Goal: Task Accomplishment & Management: Manage account settings

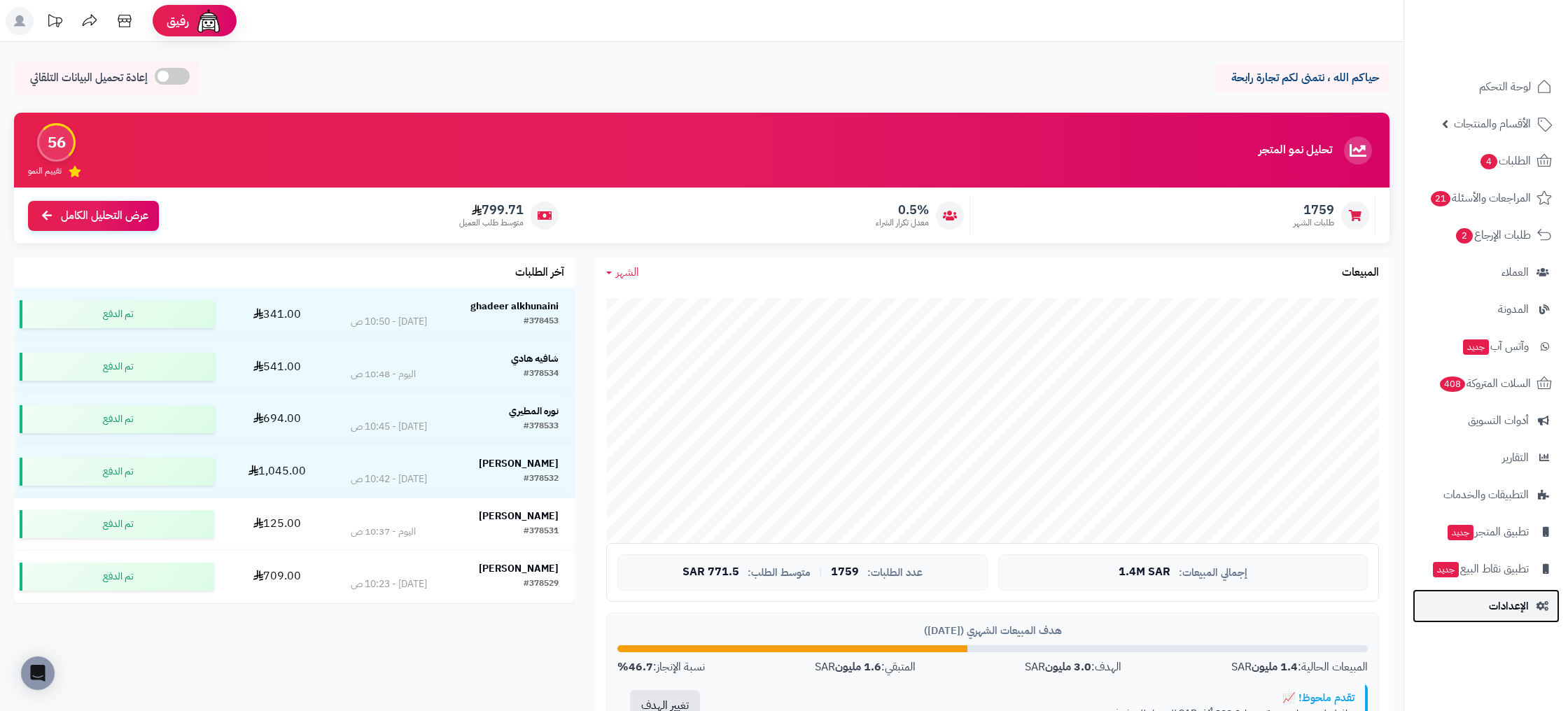
click at [1520, 604] on span "الإعدادات" at bounding box center [1508, 606] width 40 height 20
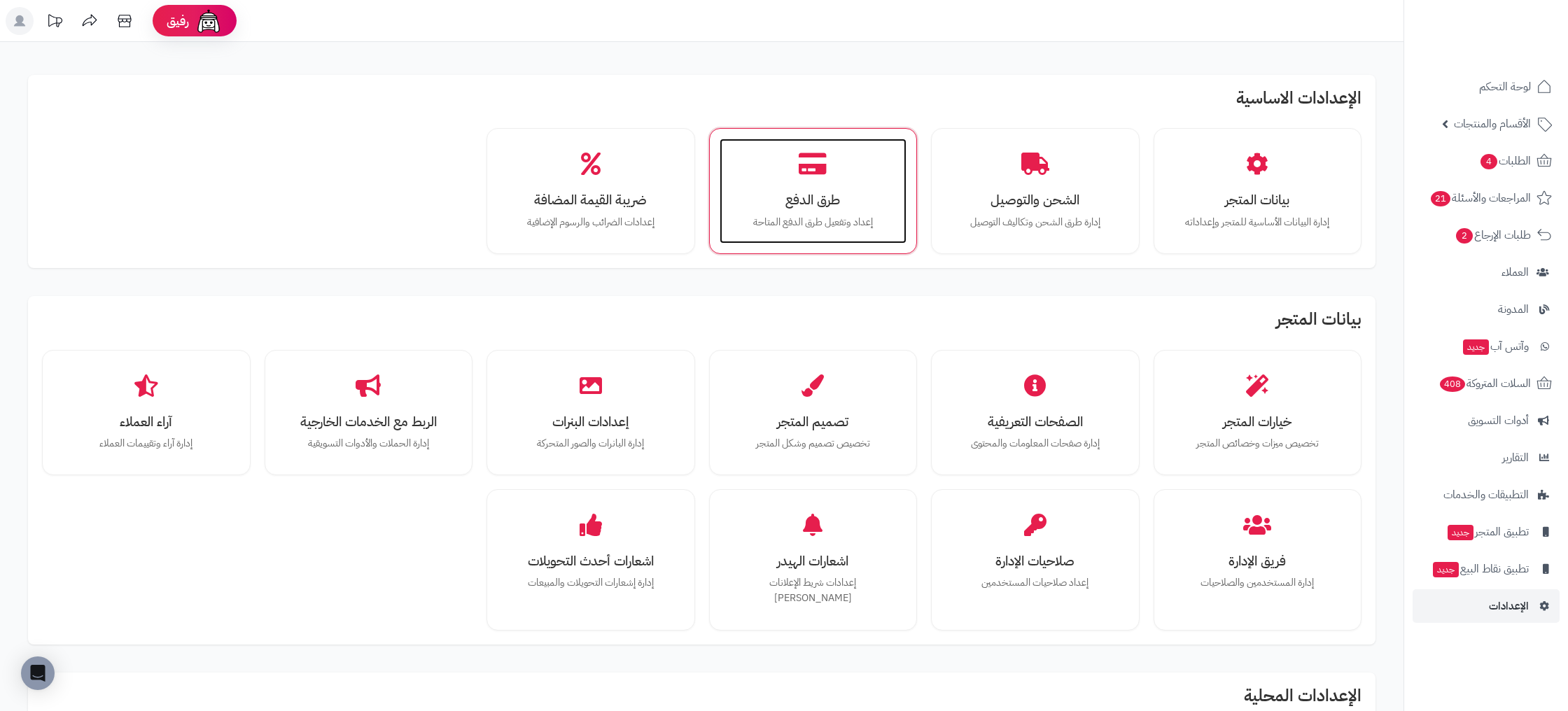
click at [890, 169] on div "طرق الدفع إعداد وتفعيل طرق الدفع المتاحة" at bounding box center [814, 191] width 188 height 105
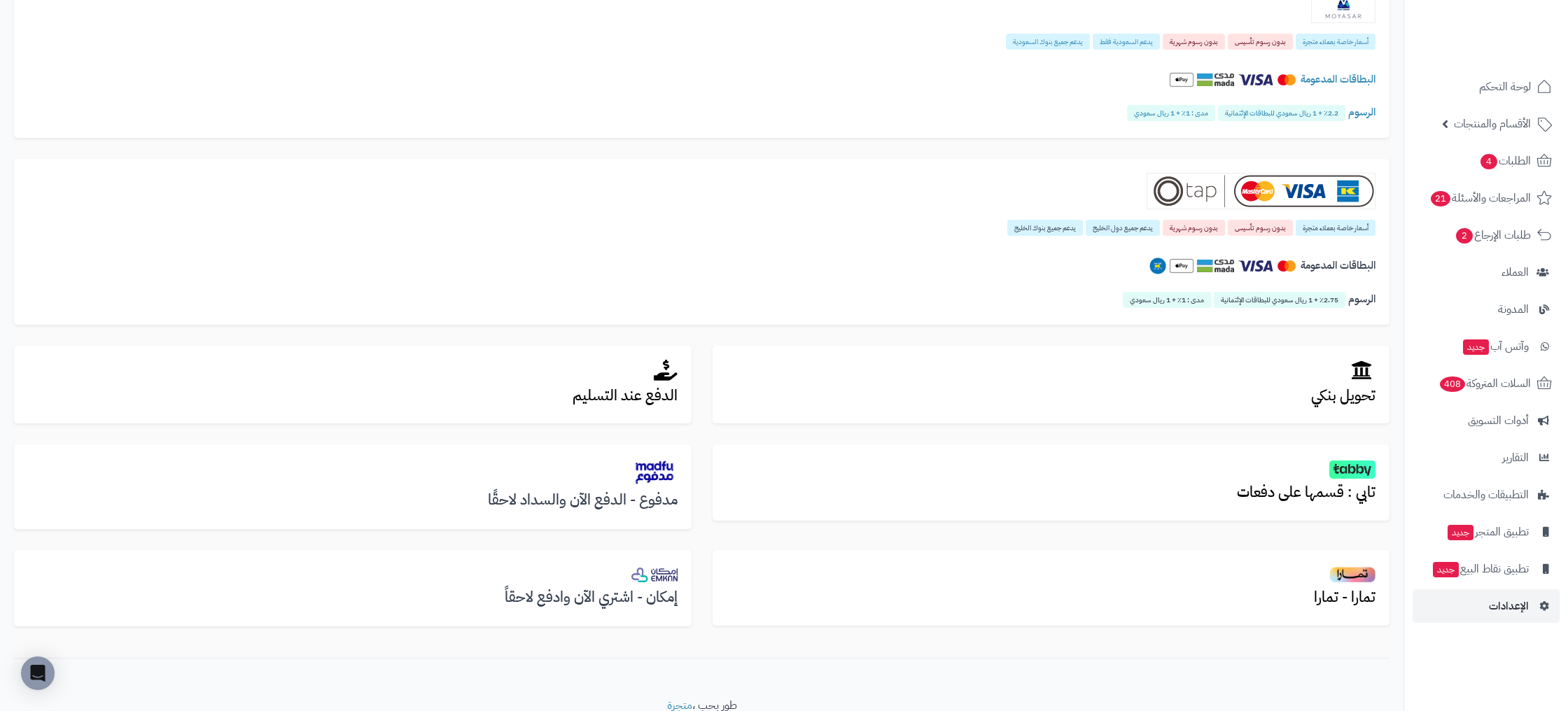
scroll to position [231, 0]
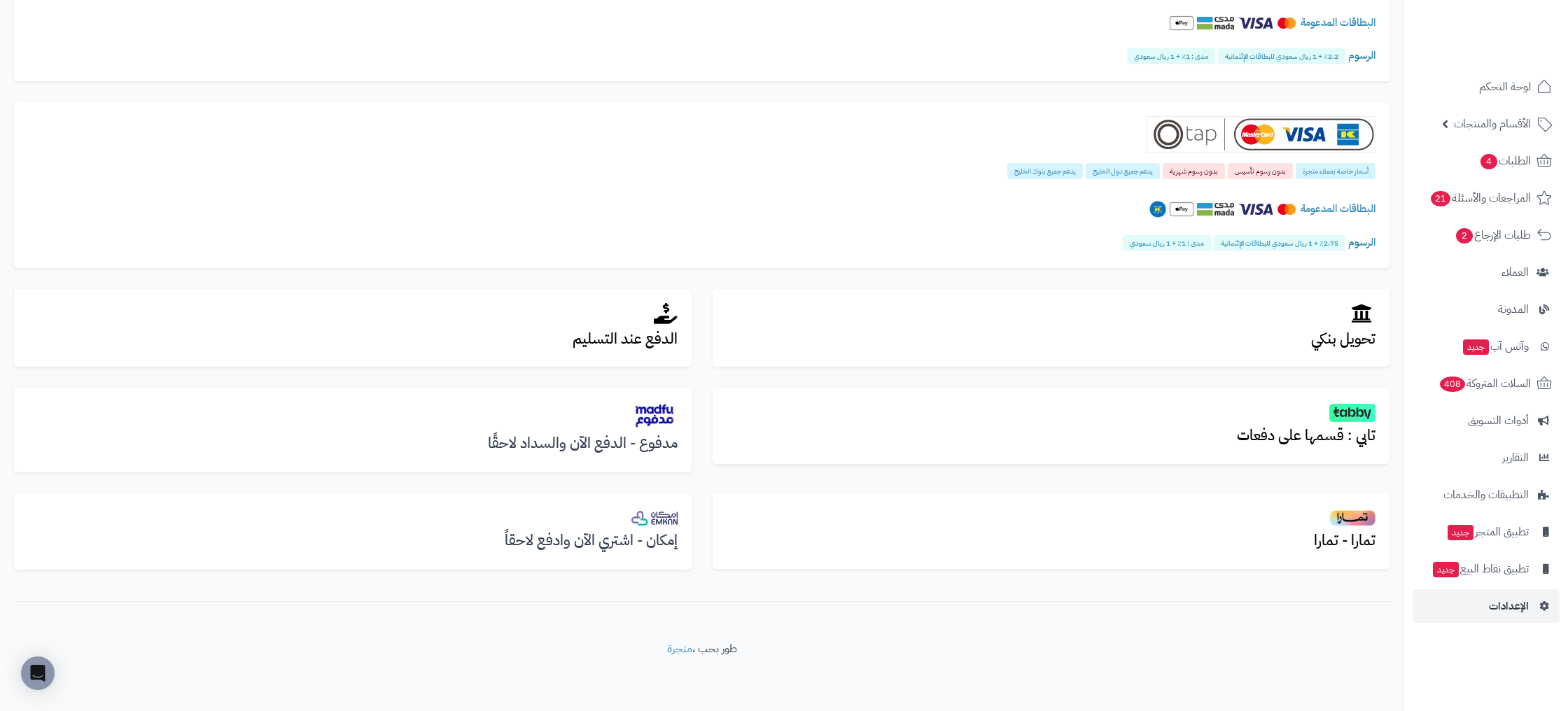
click at [638, 433] on div "مدفوع - الدفع الآن والسداد لاحقًا" at bounding box center [352, 430] width 677 height 85
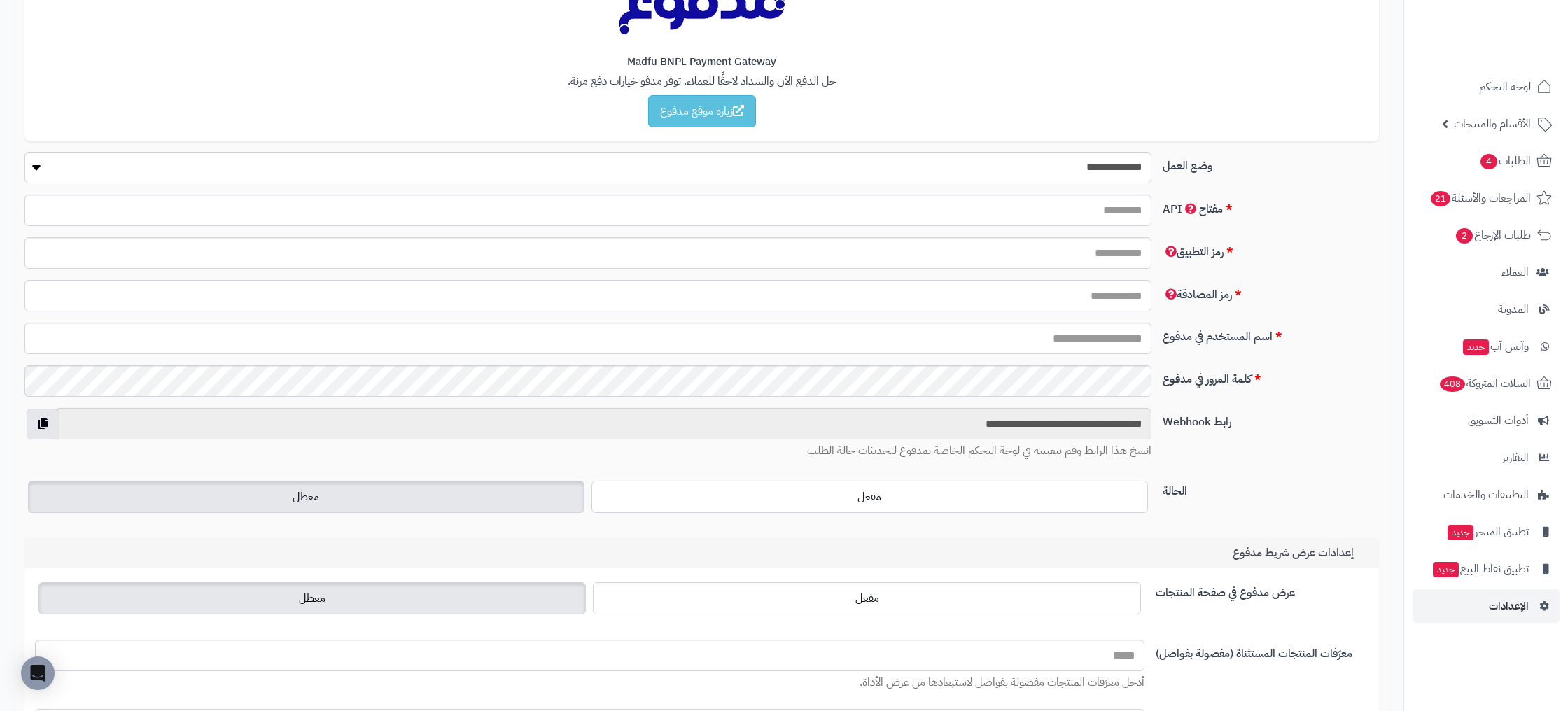
scroll to position [234, 0]
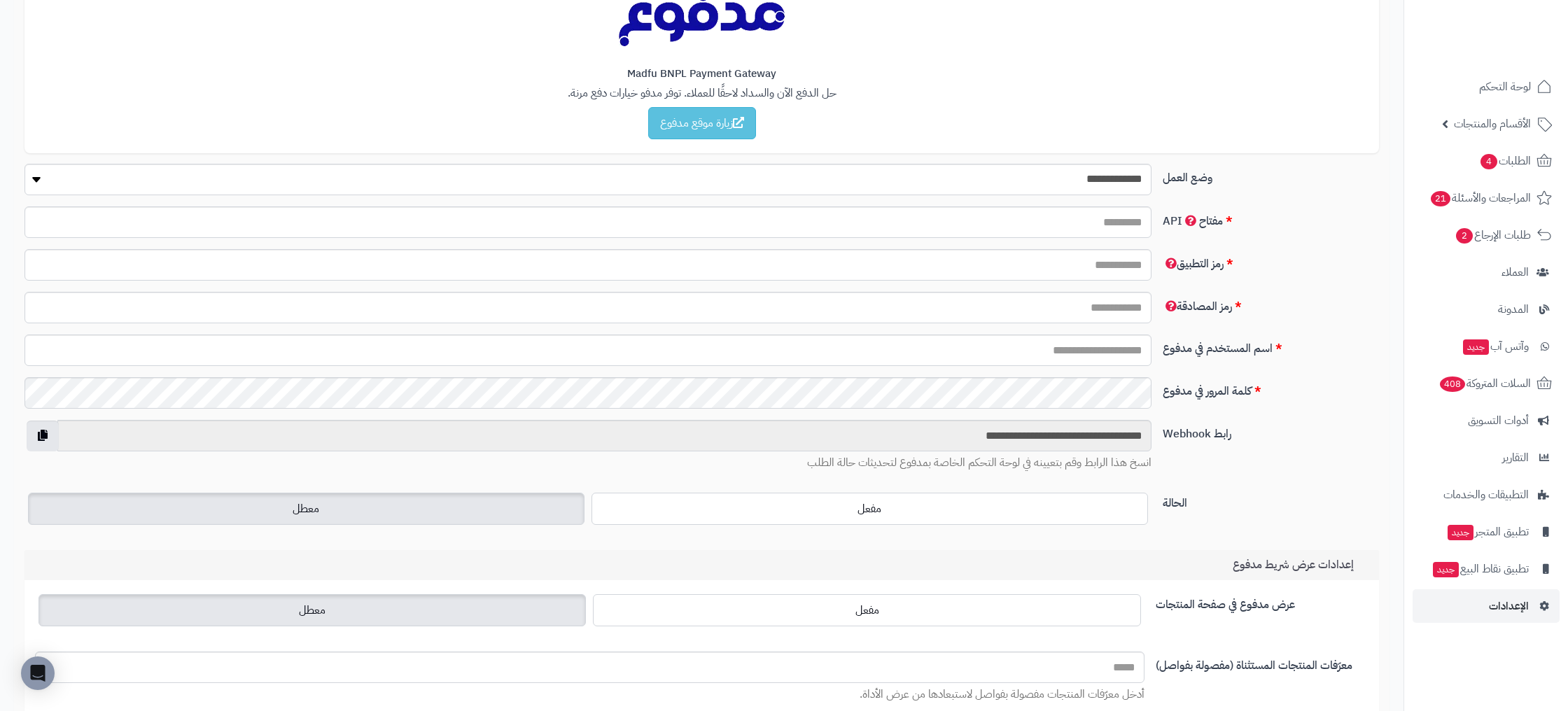
click at [1128, 199] on div "**********" at bounding box center [702, 185] width 1365 height 42
click at [1127, 188] on select "**********" at bounding box center [587, 179] width 1127 height 32
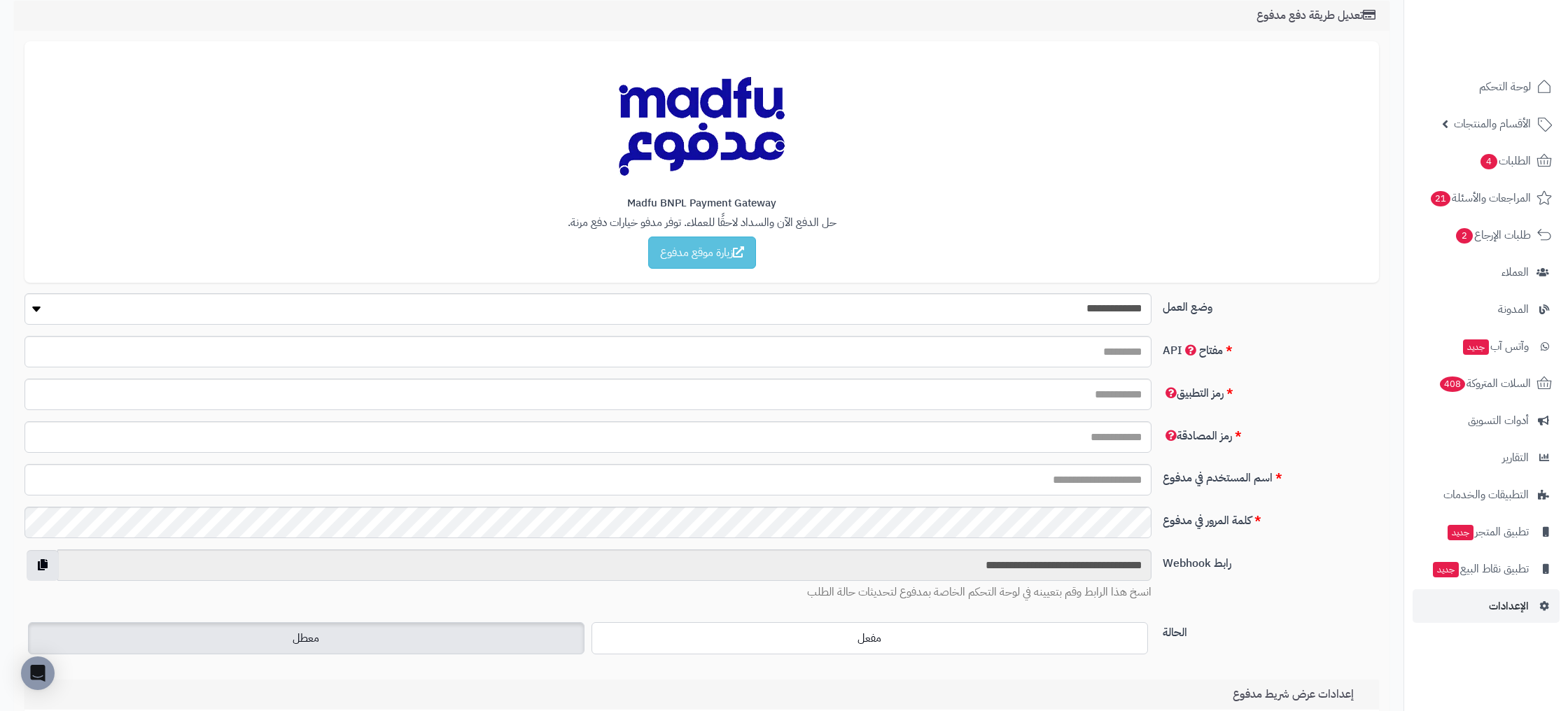
click at [631, 199] on h4 "Madfu BNPL Payment Gateway" at bounding box center [702, 203] width 1327 height 12
click at [635, 203] on h4 "Madfu BNPL Payment Gateway" at bounding box center [702, 203] width 1327 height 12
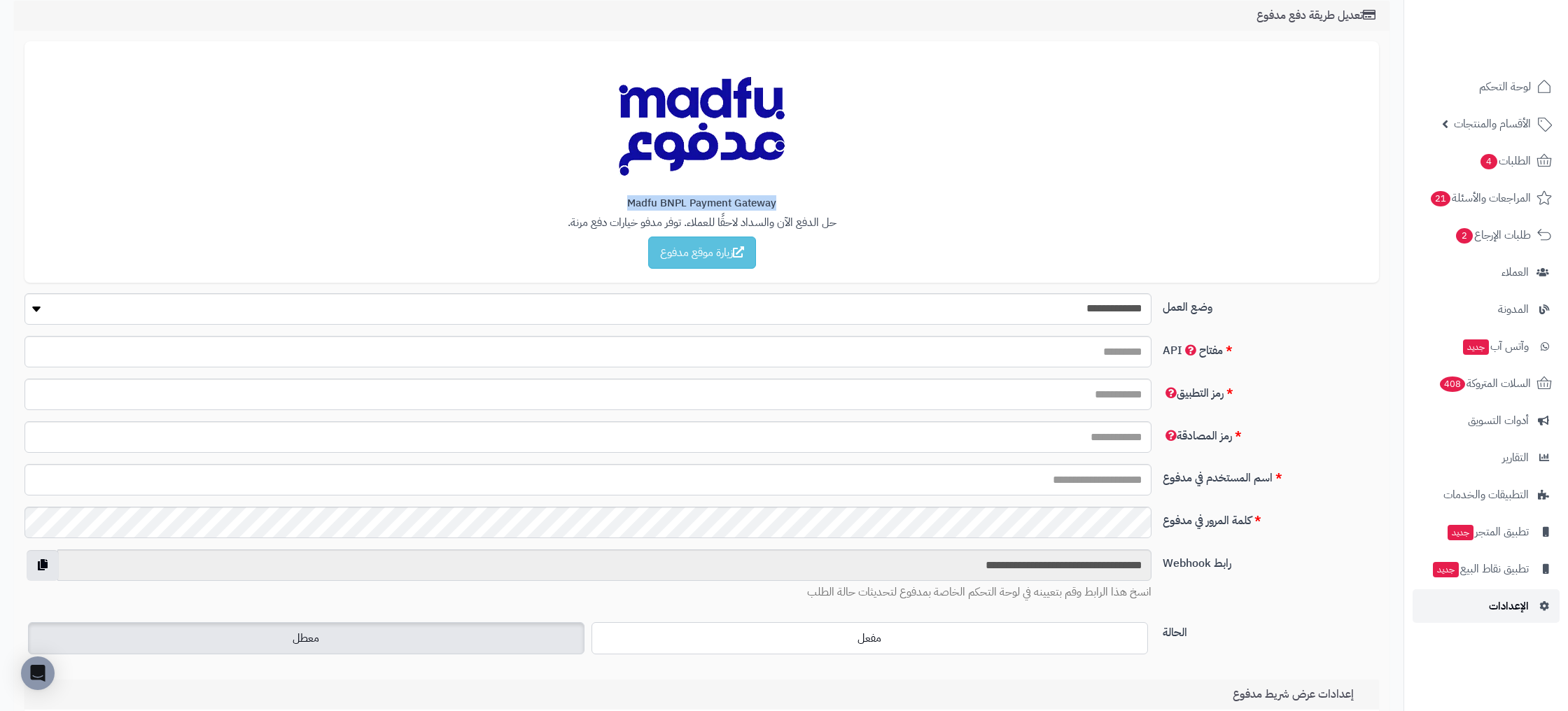
click at [1499, 603] on span "الإعدادات" at bounding box center [1508, 606] width 40 height 20
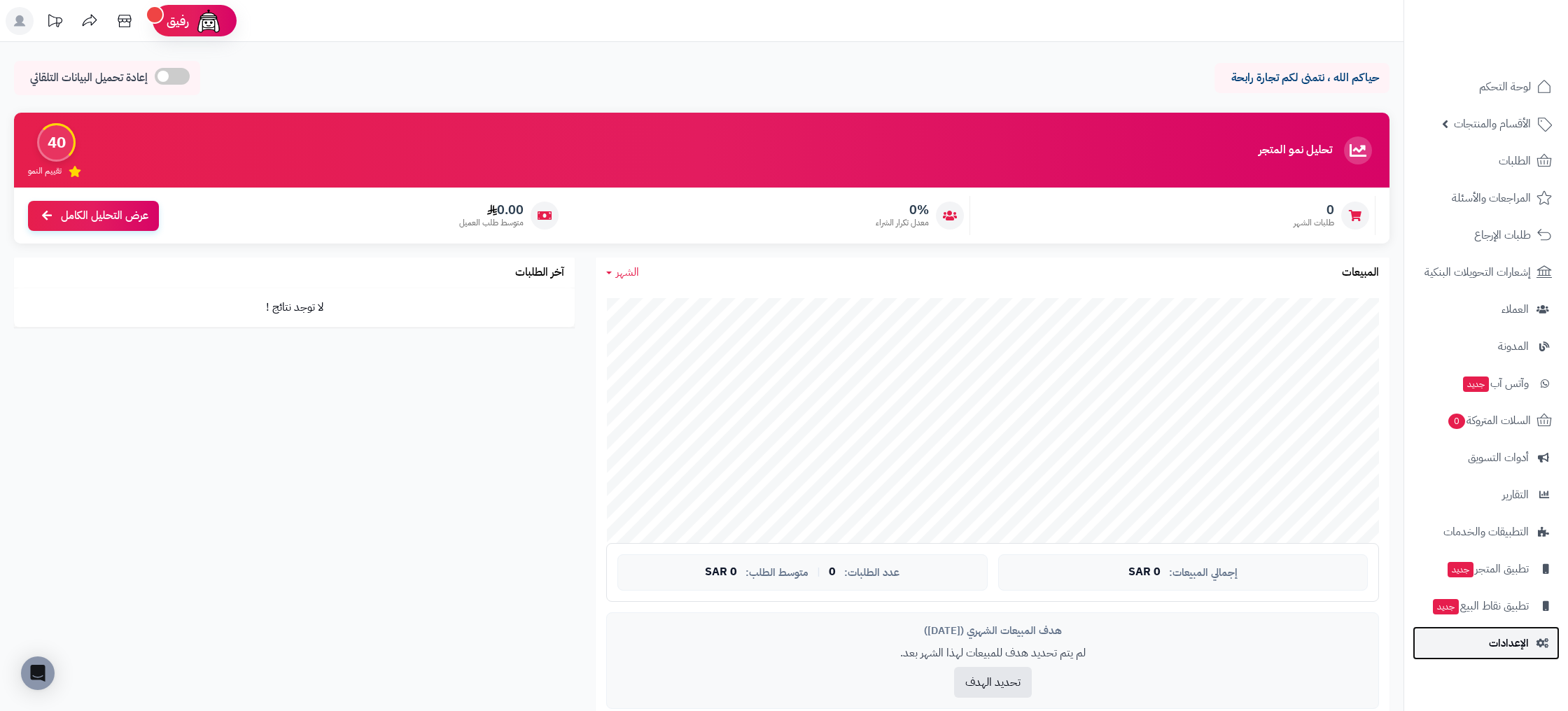
click at [1536, 638] on icon at bounding box center [1542, 643] width 13 height 10
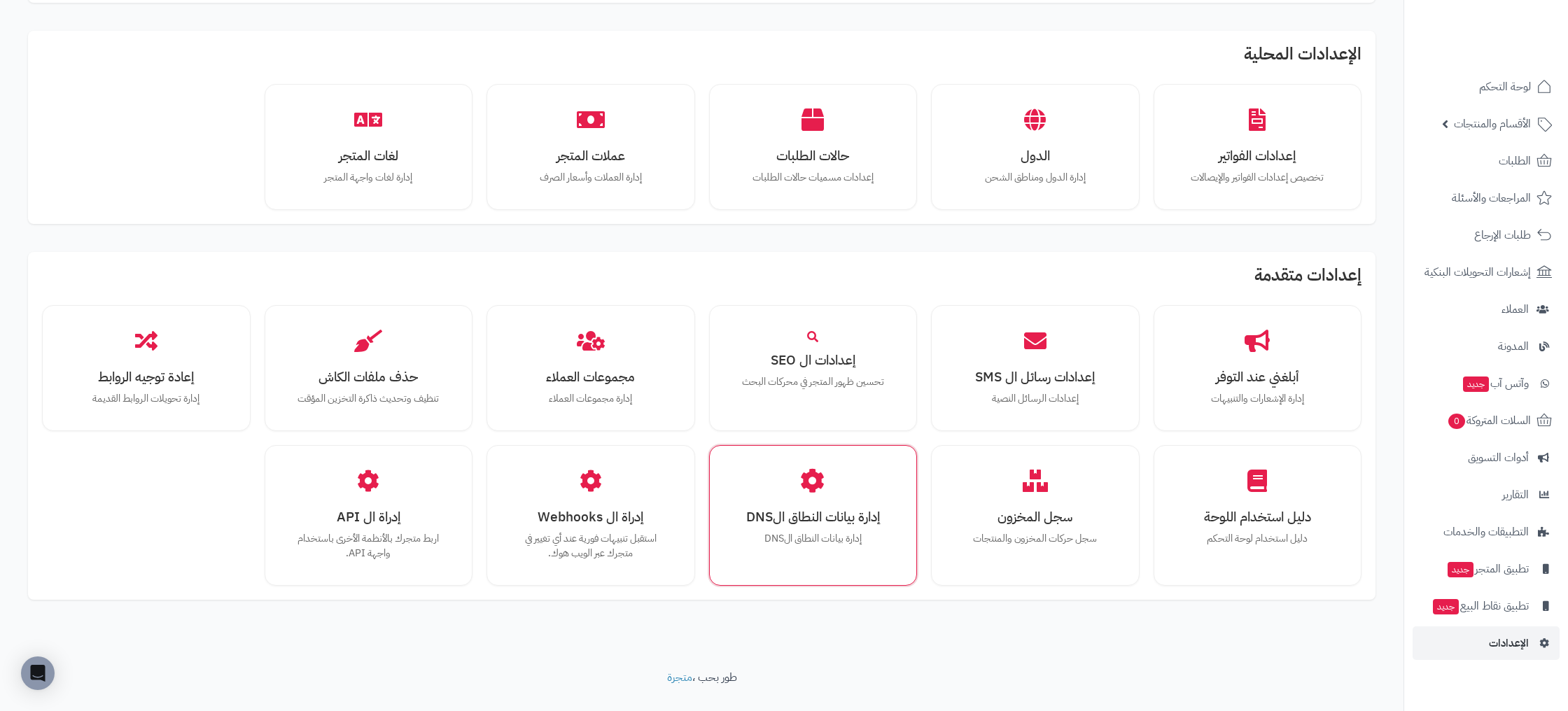
scroll to position [655, 0]
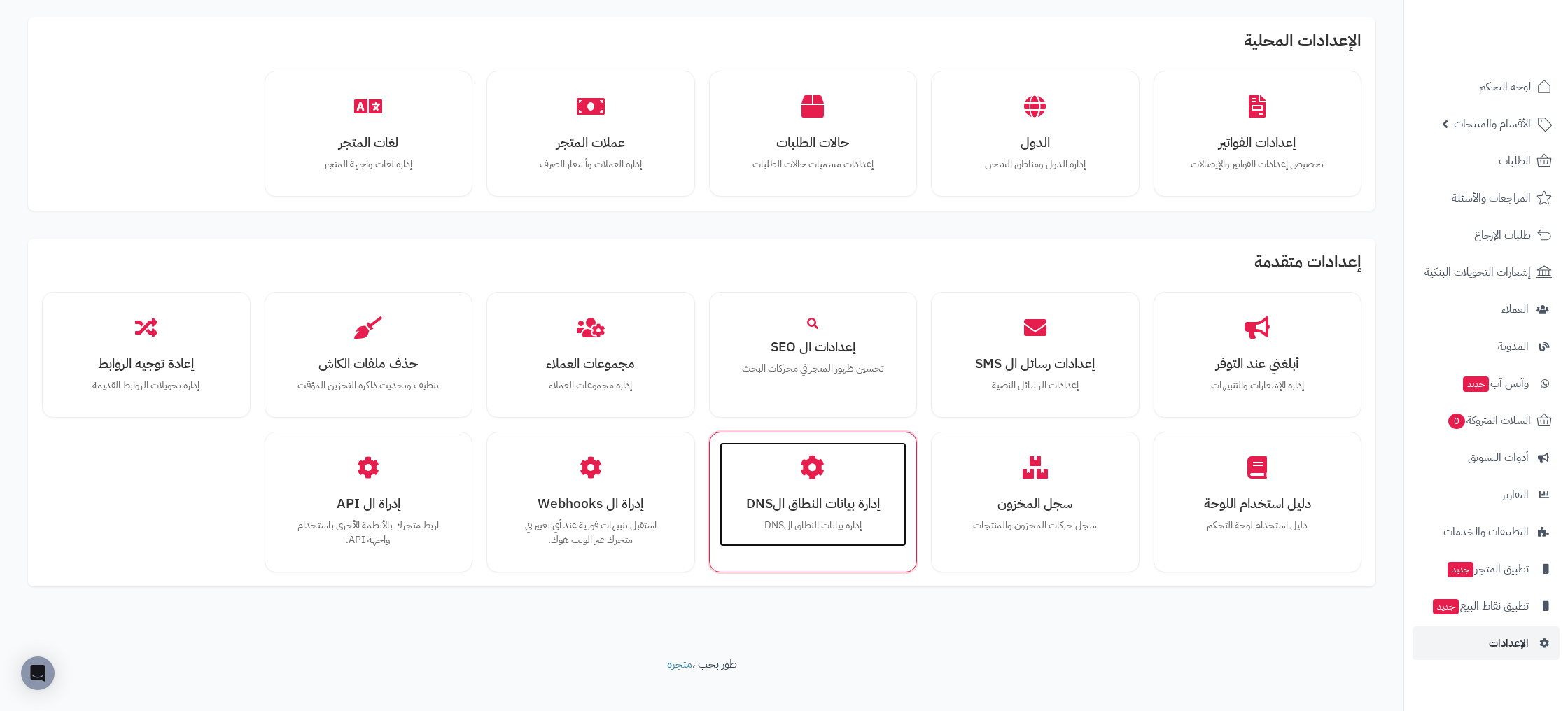
click at [816, 458] on icon at bounding box center [813, 467] width 24 height 24
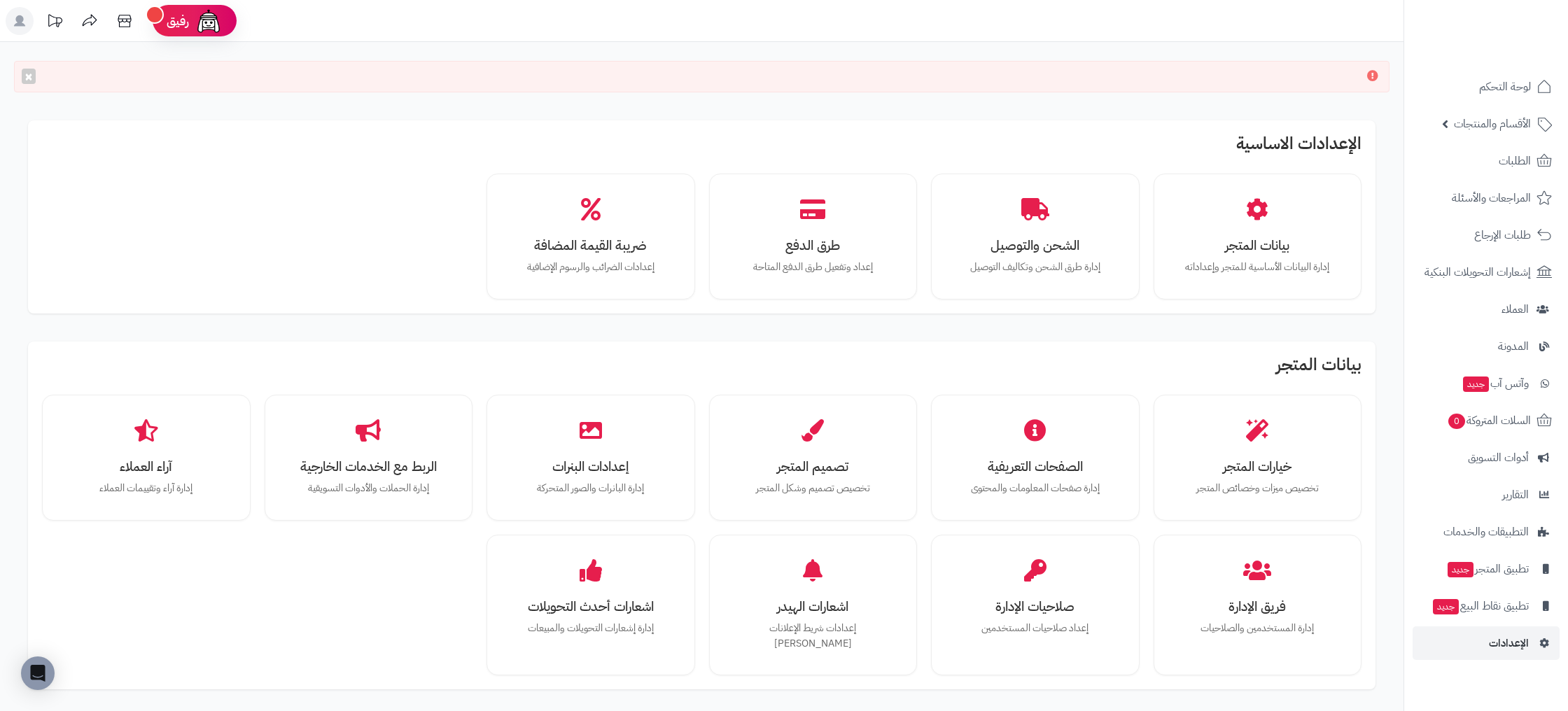
drag, startPoint x: 1337, startPoint y: 74, endPoint x: 1212, endPoint y: 73, distance: 125.0
click at [1217, 70] on div "×" at bounding box center [701, 76] width 1375 height 32
click at [31, 76] on button "×" at bounding box center [29, 76] width 14 height 15
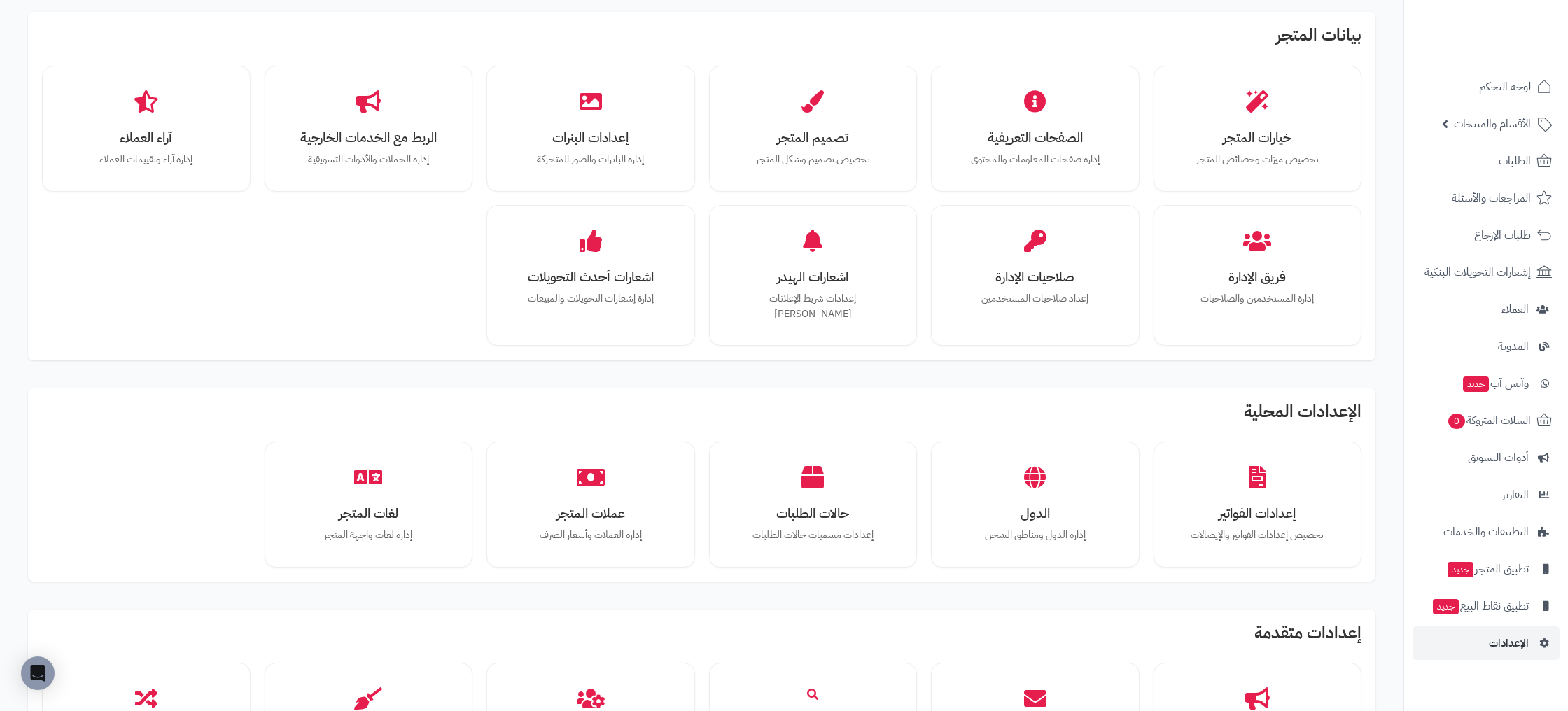
scroll to position [655, 0]
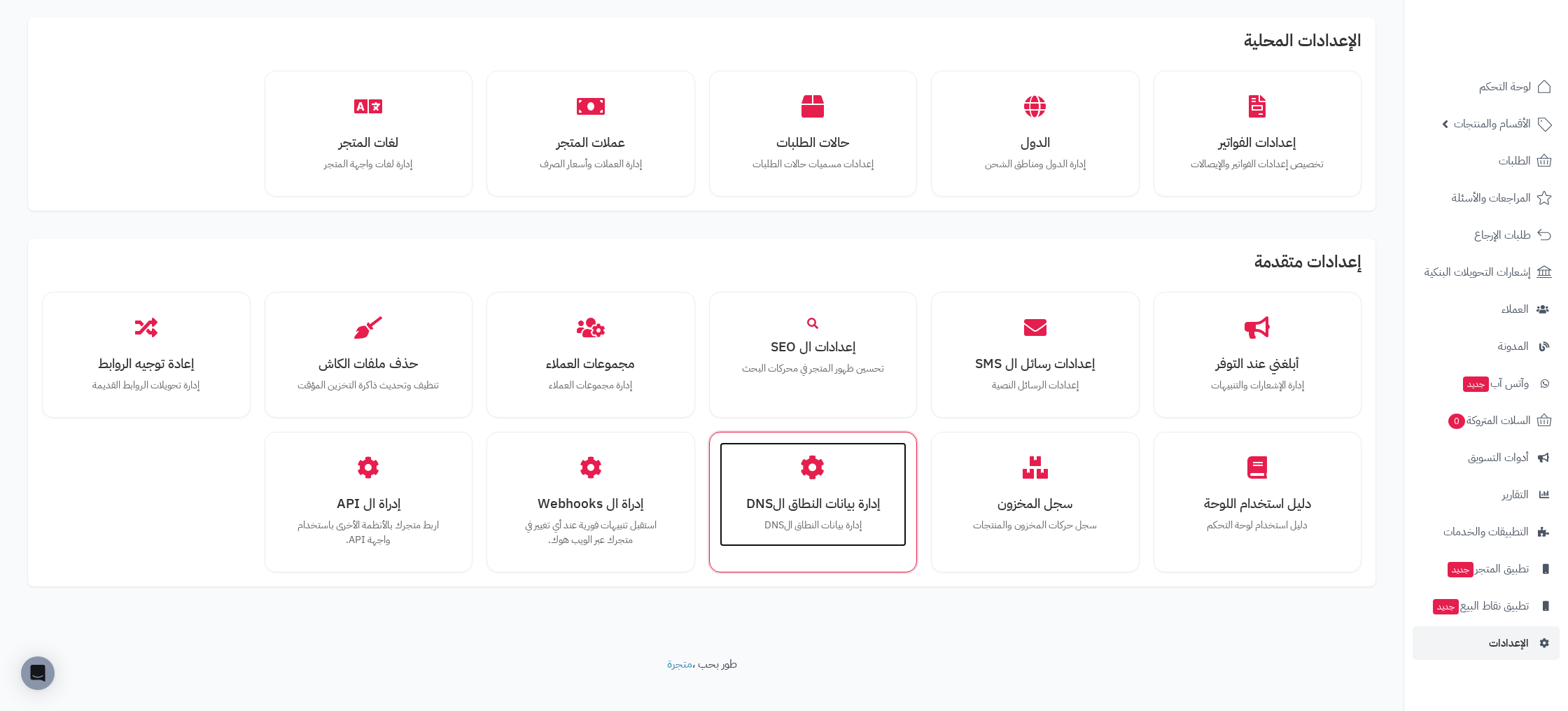
click at [825, 498] on div "إدارة بيانات النطاق الDNS إدارة بيانات النطاق الDNS" at bounding box center [814, 495] width 188 height 105
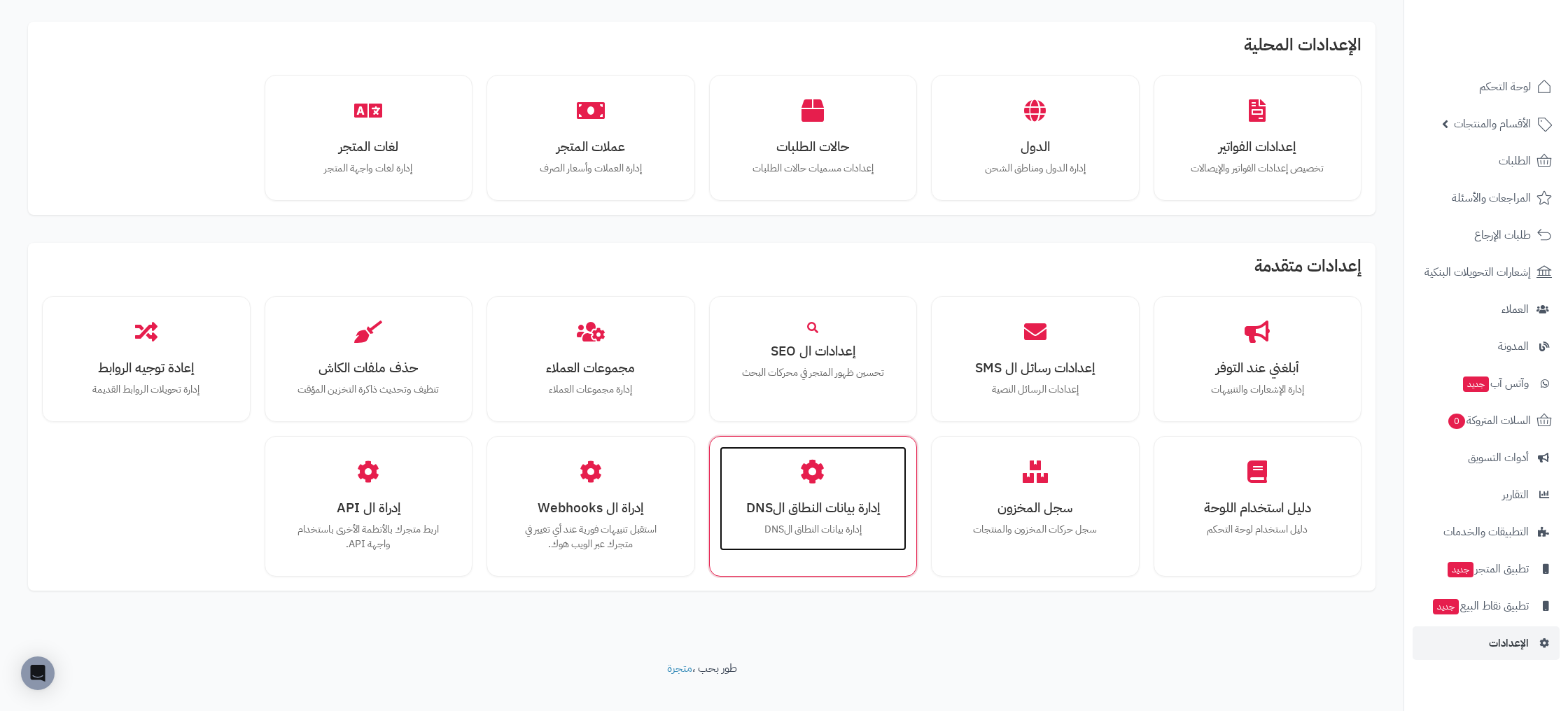
scroll to position [649, 0]
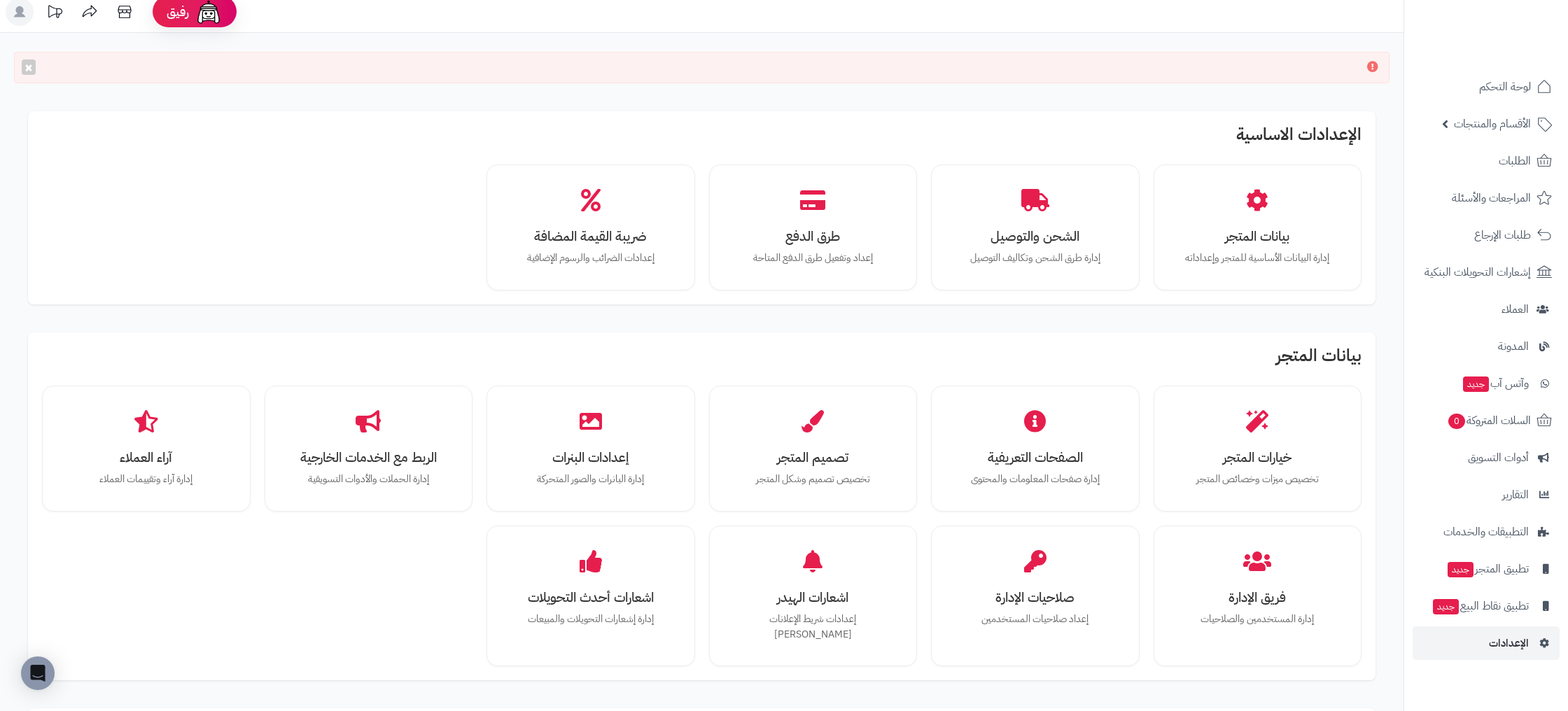
scroll to position [700, 0]
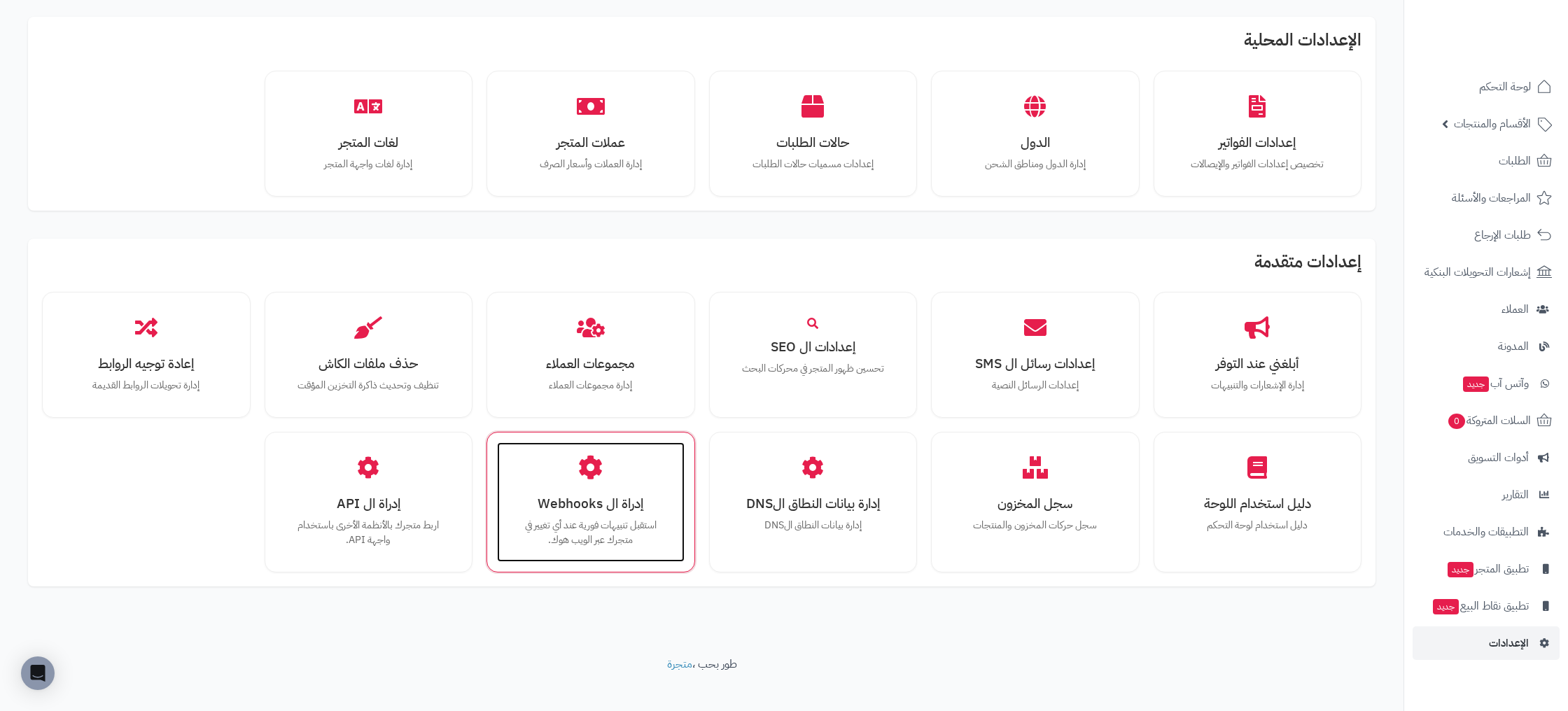
click at [629, 469] on div "إدراة ال Webhooks استقبل تنبيهات فورية عند أي تغيير في متجرك عبر الويب هوك." at bounding box center [591, 502] width 188 height 120
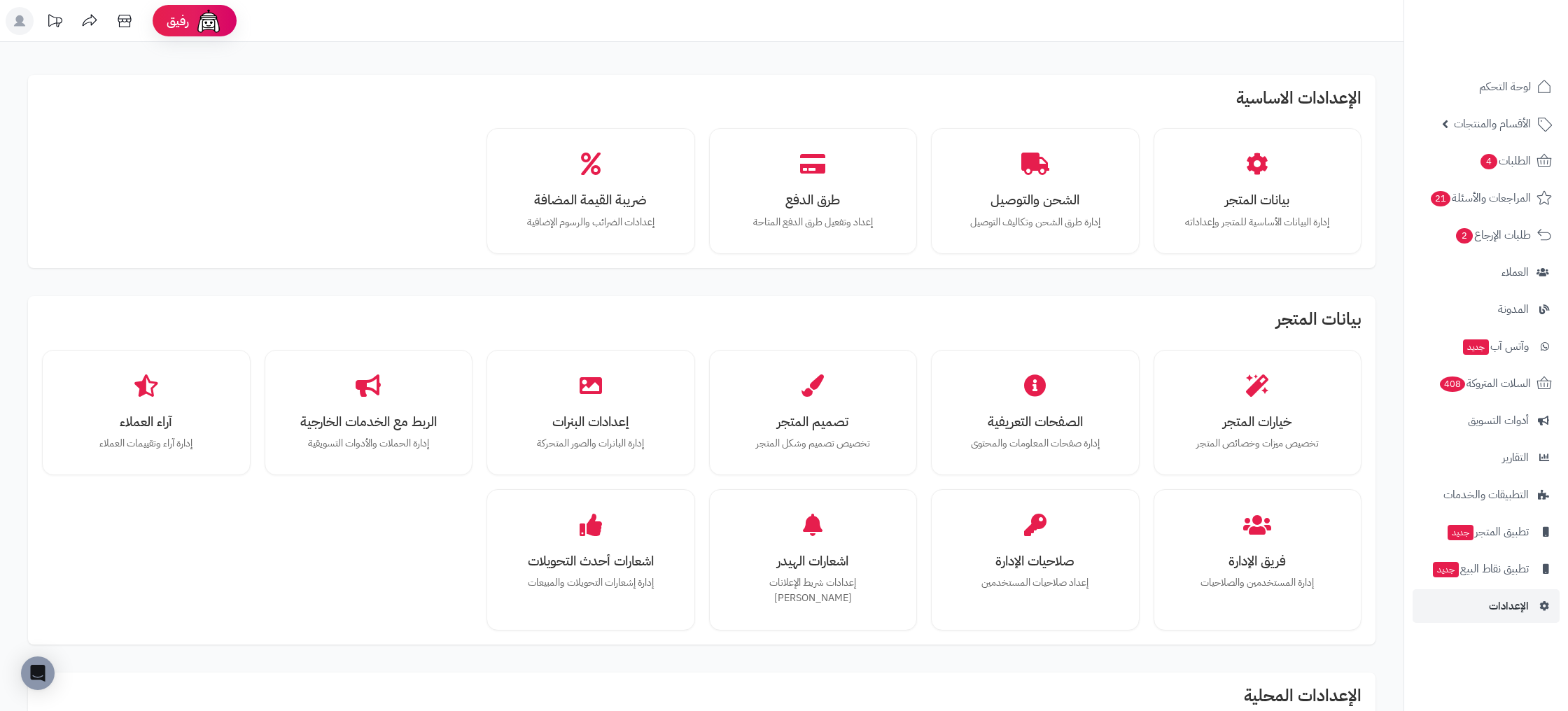
scroll to position [655, 0]
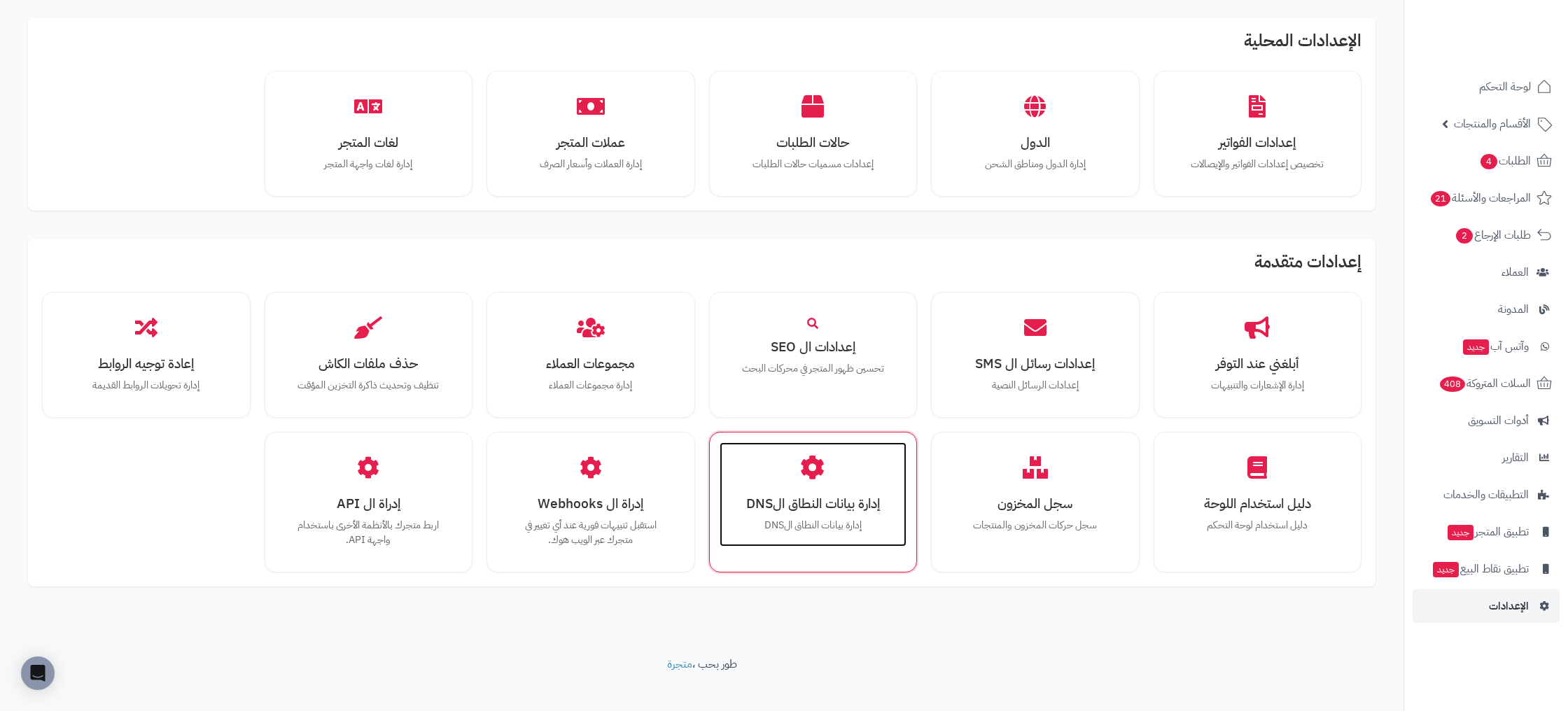
click at [804, 465] on div "إدارة بيانات النطاق الDNS إدارة بيانات النطاق الDNS" at bounding box center [814, 495] width 188 height 105
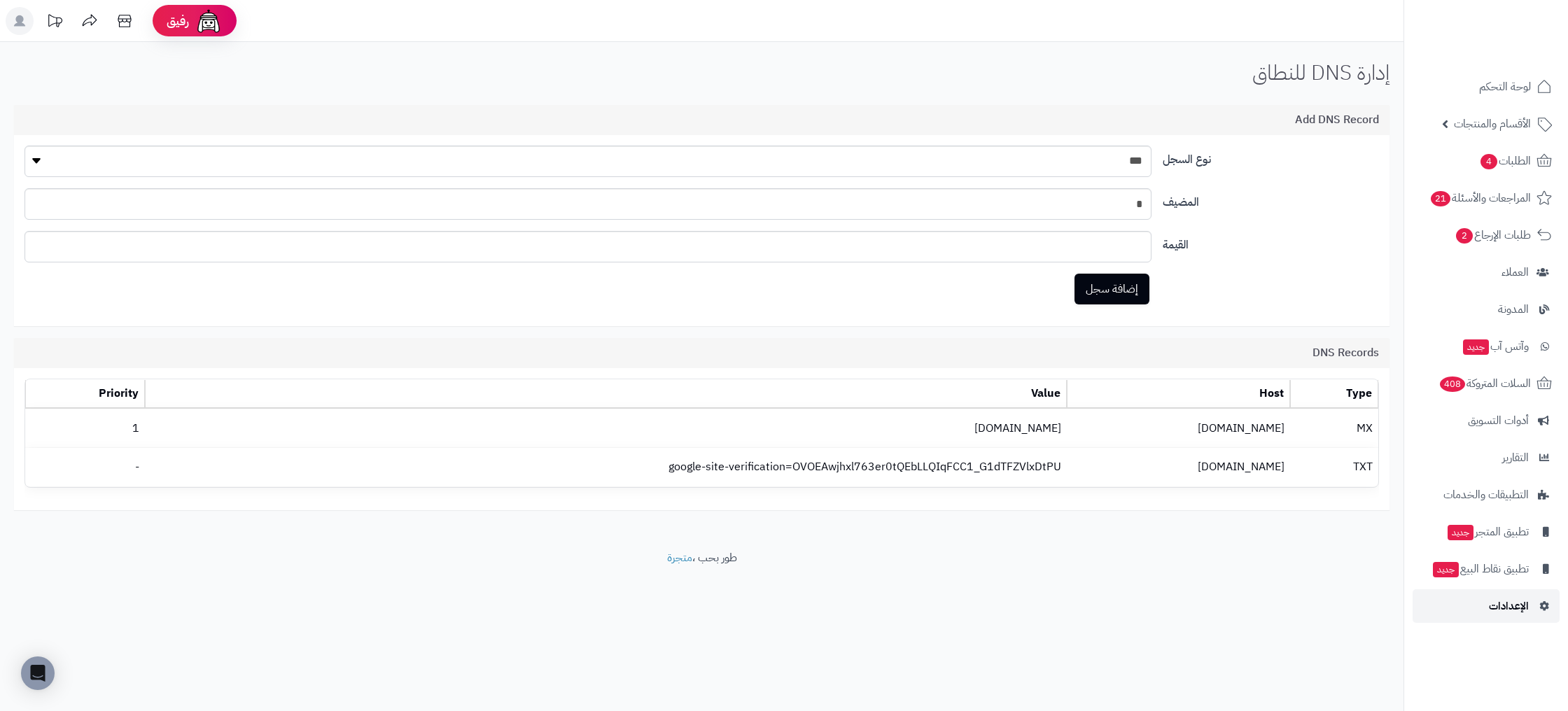
click at [1484, 610] on link "الإعدادات" at bounding box center [1486, 606] width 147 height 33
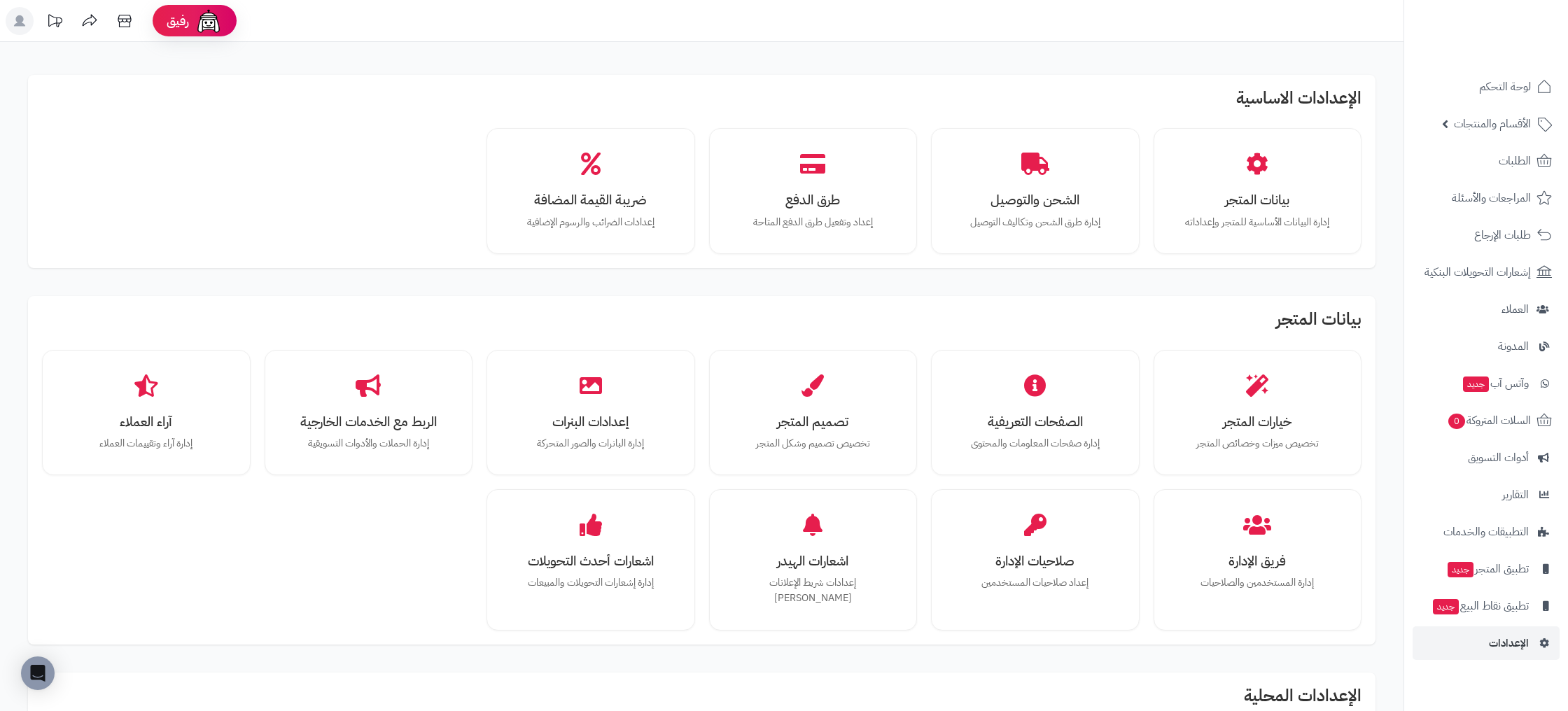
scroll to position [655, 0]
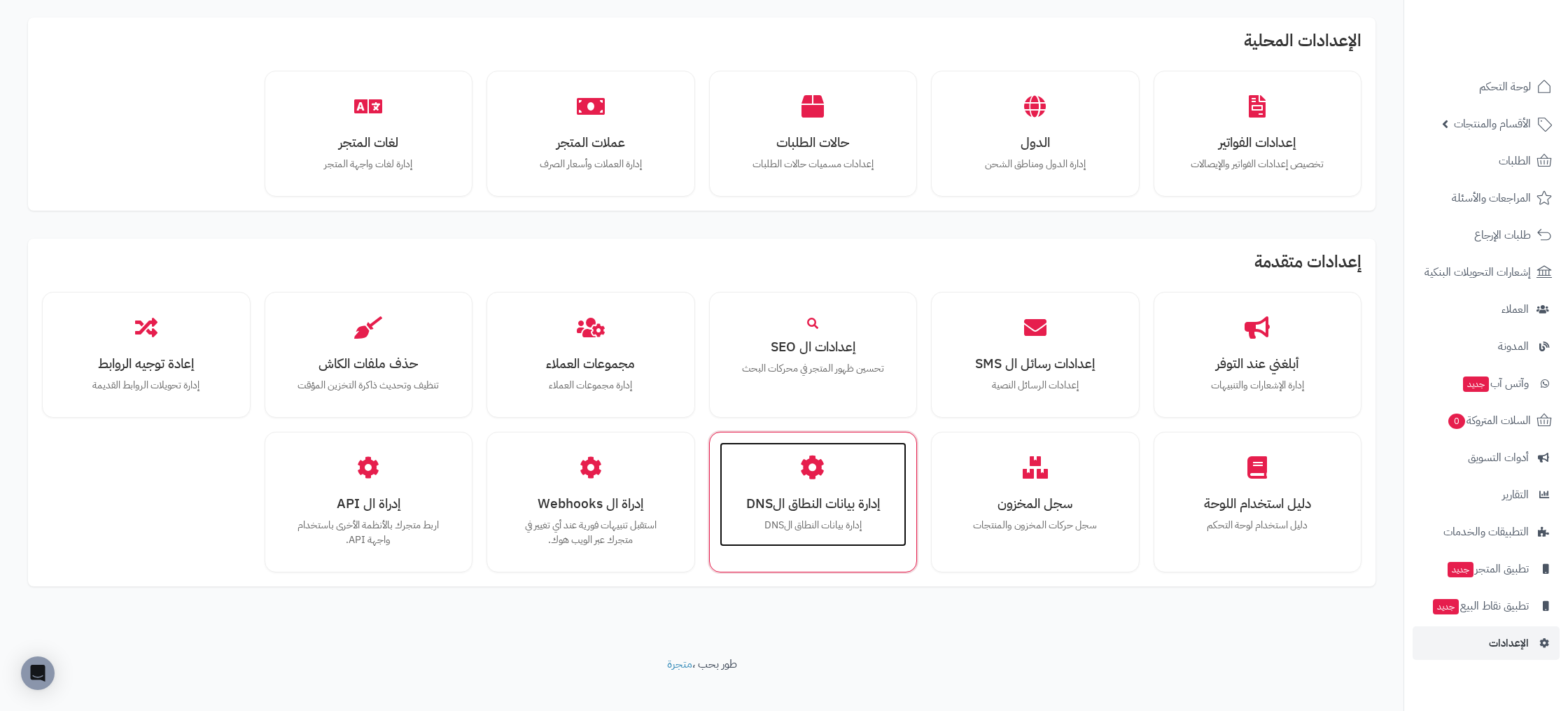
click at [797, 496] on h3 "إدارة بيانات النطاق الDNS" at bounding box center [813, 503] width 160 height 14
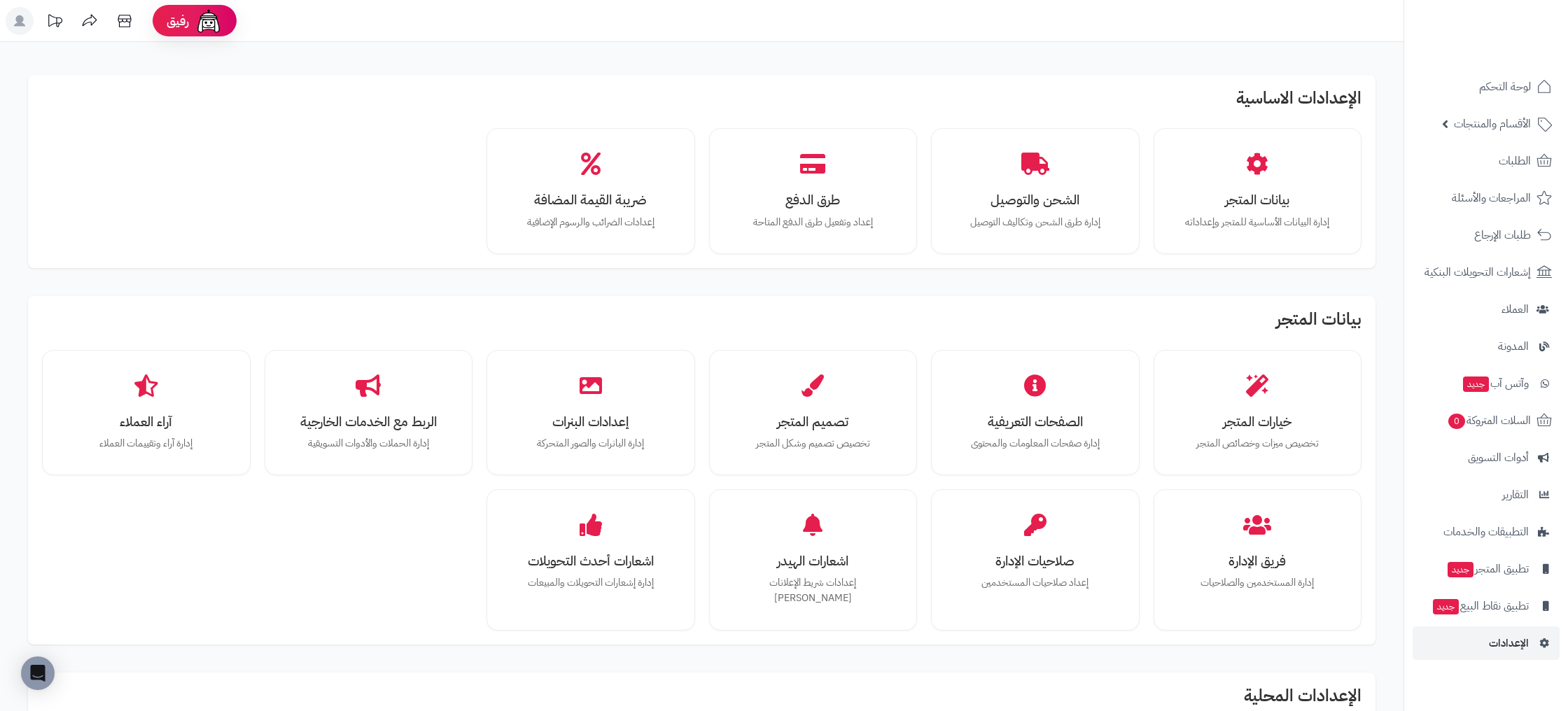
scroll to position [655, 0]
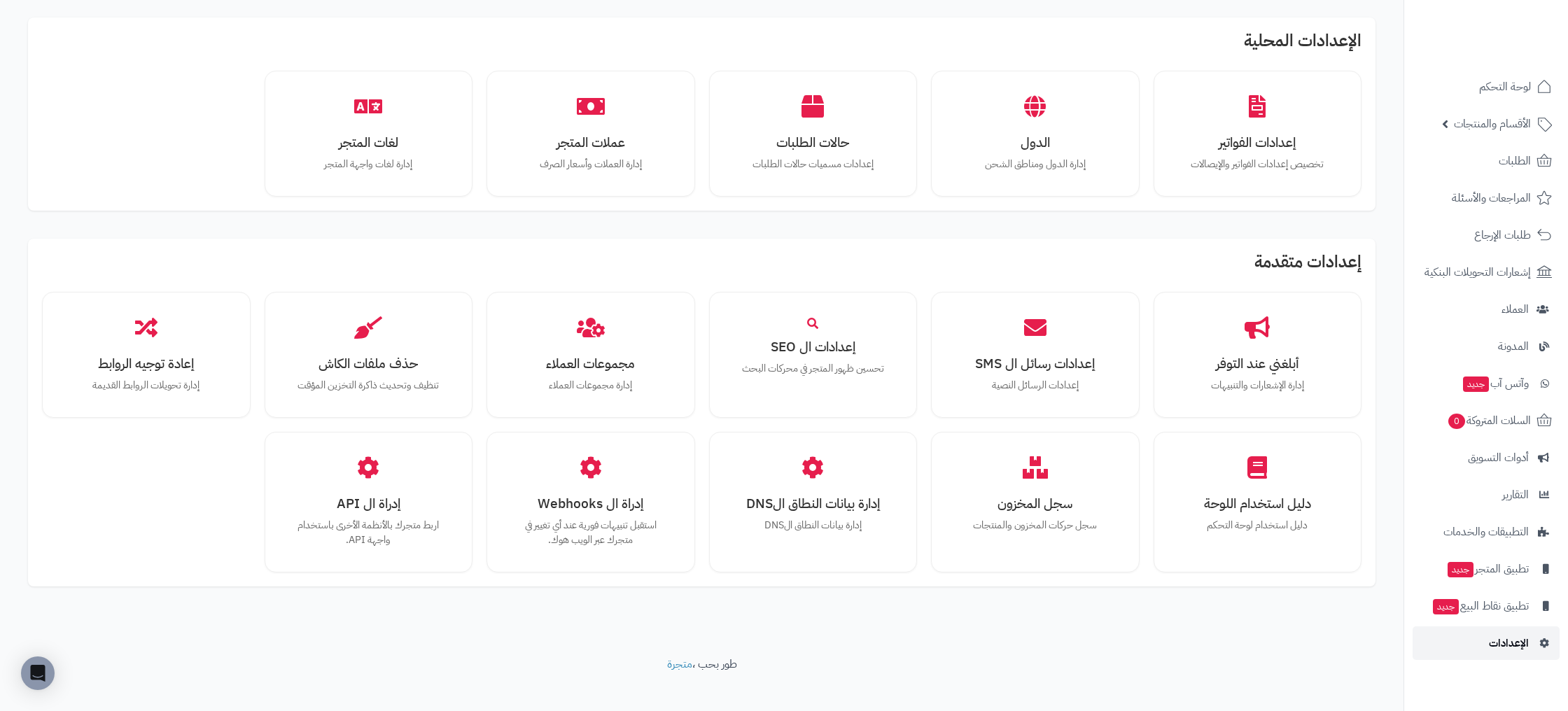
click at [1466, 629] on link "الإعدادات" at bounding box center [1486, 643] width 147 height 33
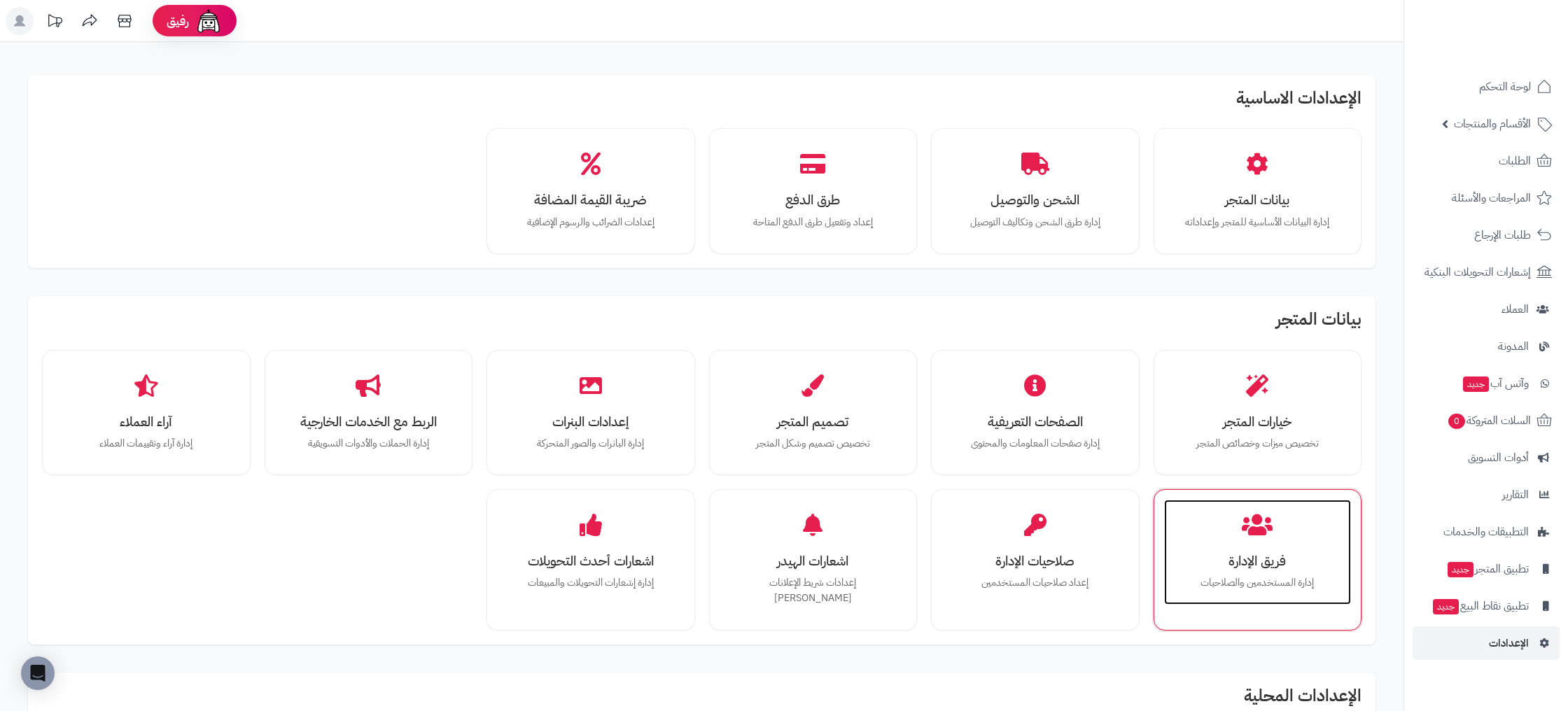
click at [1242, 554] on h3 "فريق الإدارة" at bounding box center [1258, 560] width 160 height 14
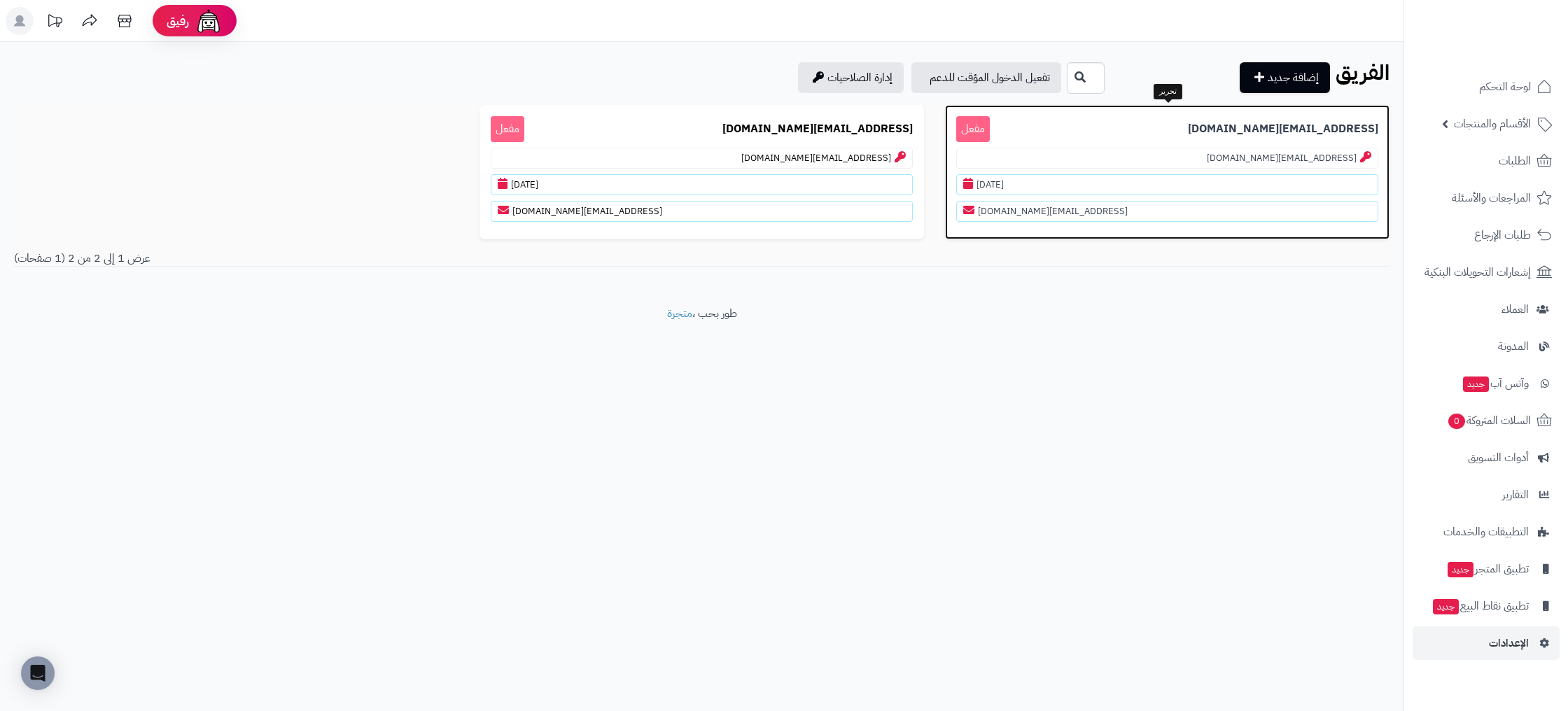
click at [1249, 138] on p "info@homebronze.com مفعل" at bounding box center [1167, 129] width 422 height 26
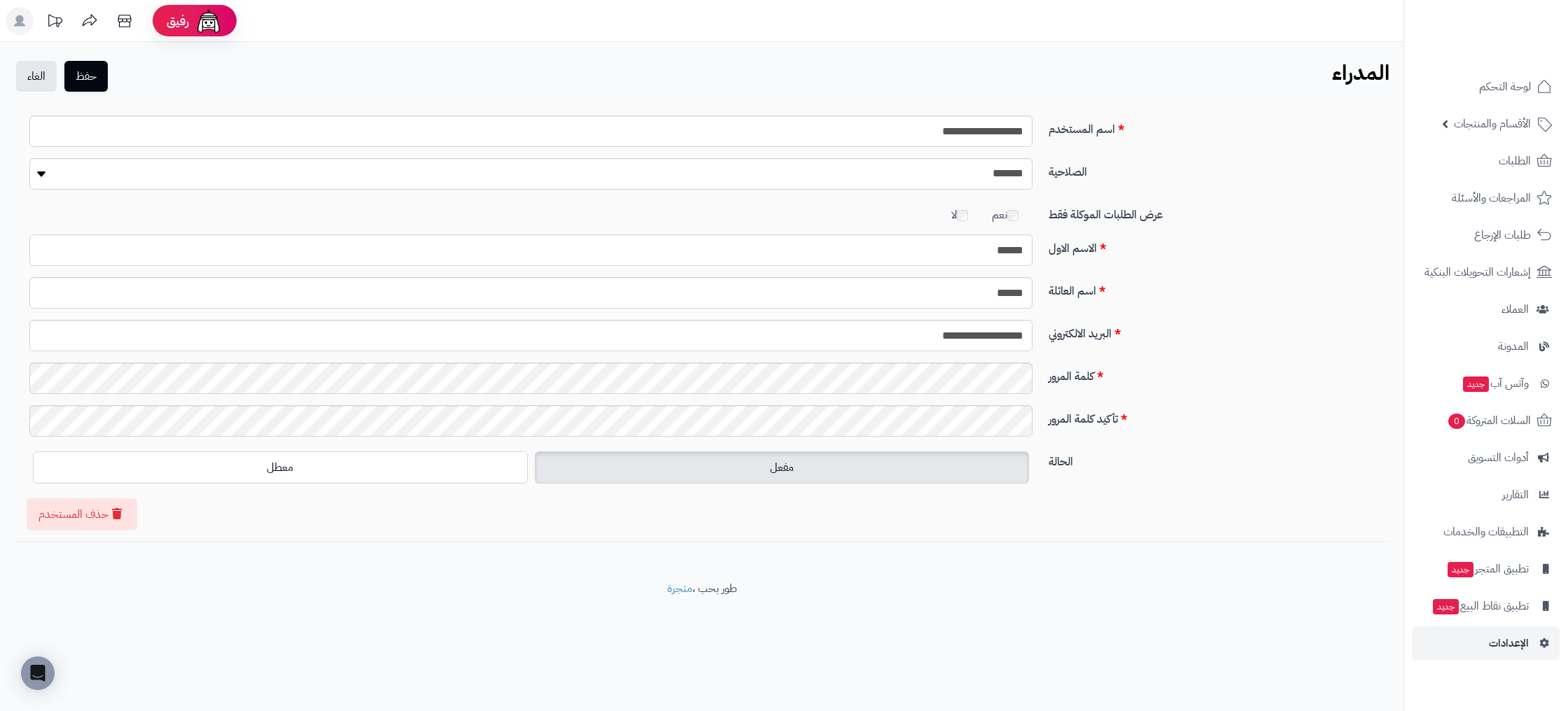
click at [988, 244] on input "*****" at bounding box center [530, 250] width 1003 height 32
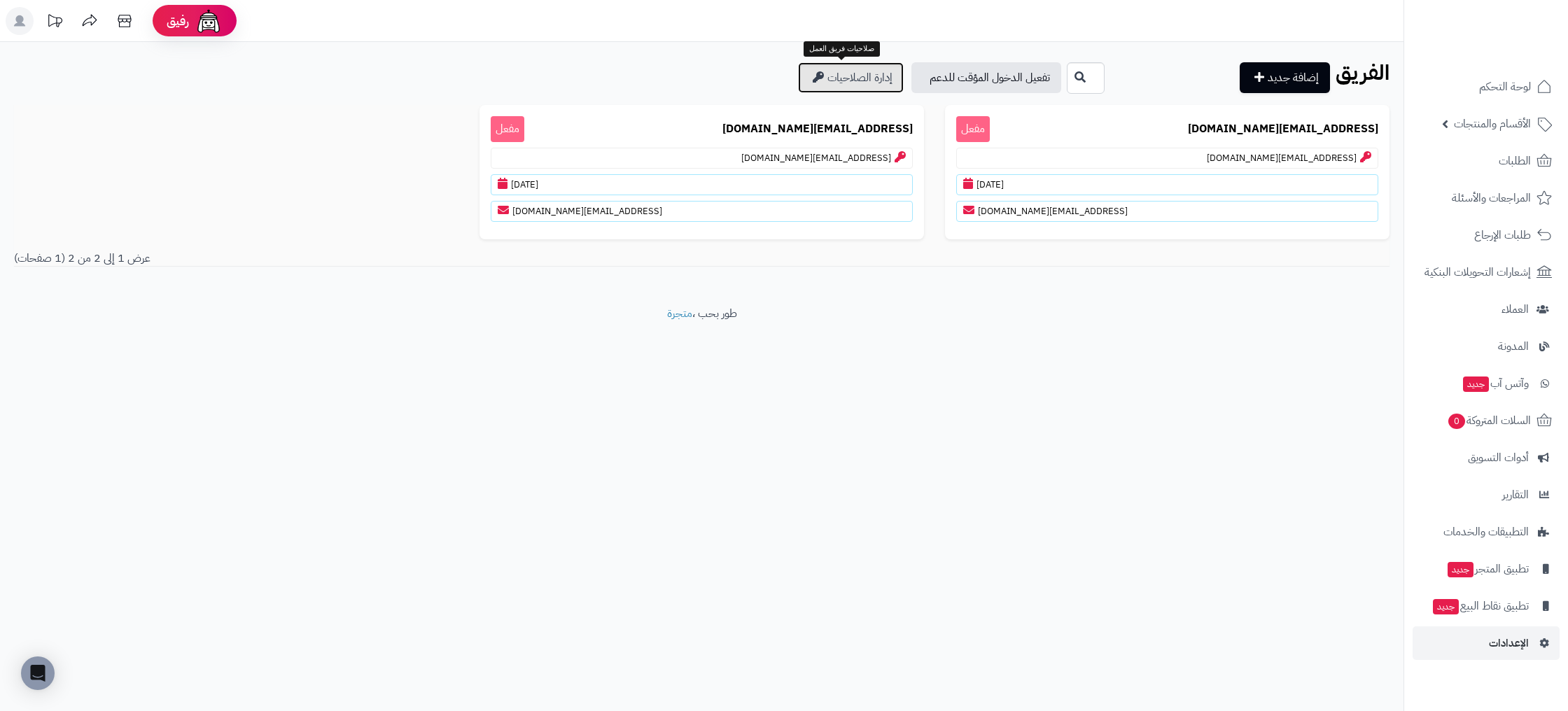
click at [853, 70] on link "إدارة الصلاحيات" at bounding box center [851, 77] width 106 height 31
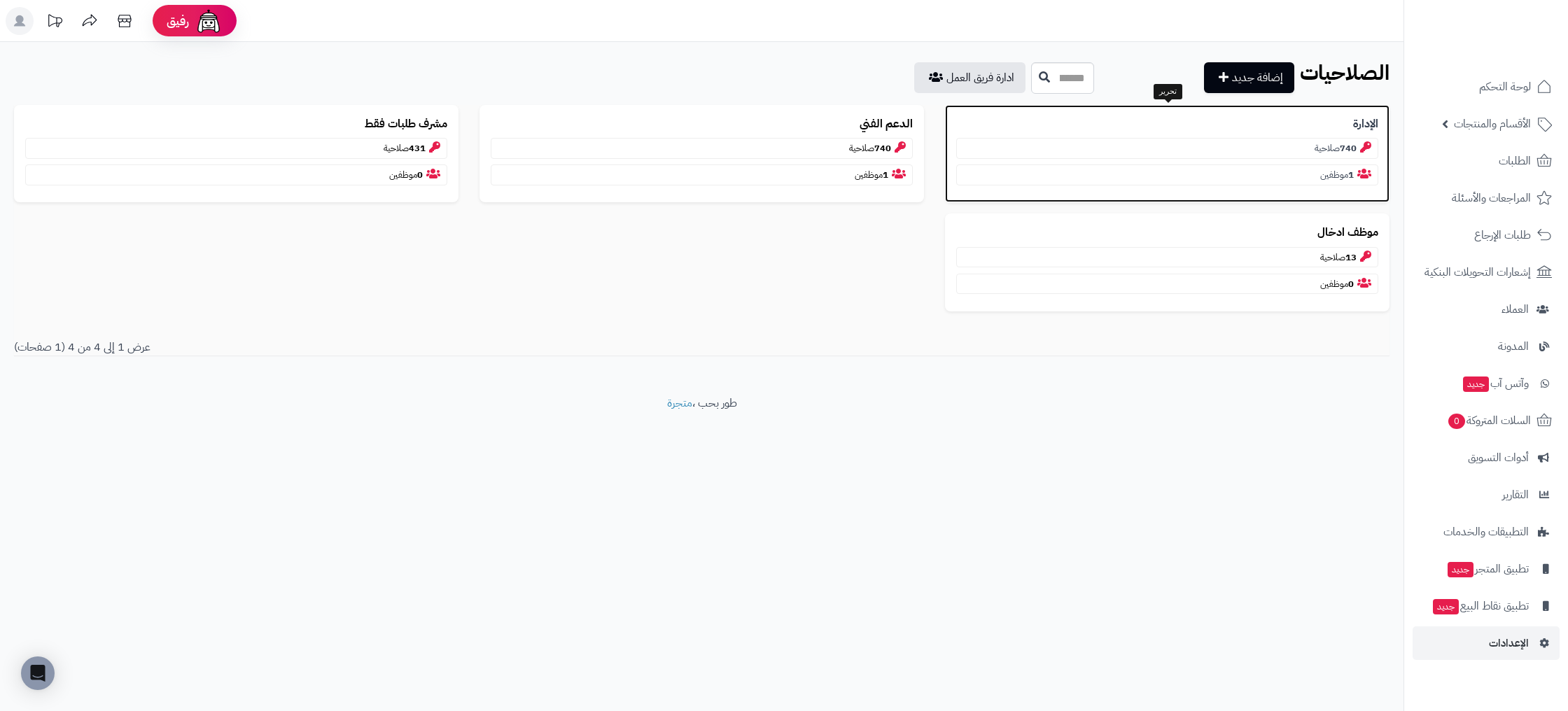
click at [1291, 126] on p "الإدارة" at bounding box center [1167, 124] width 422 height 16
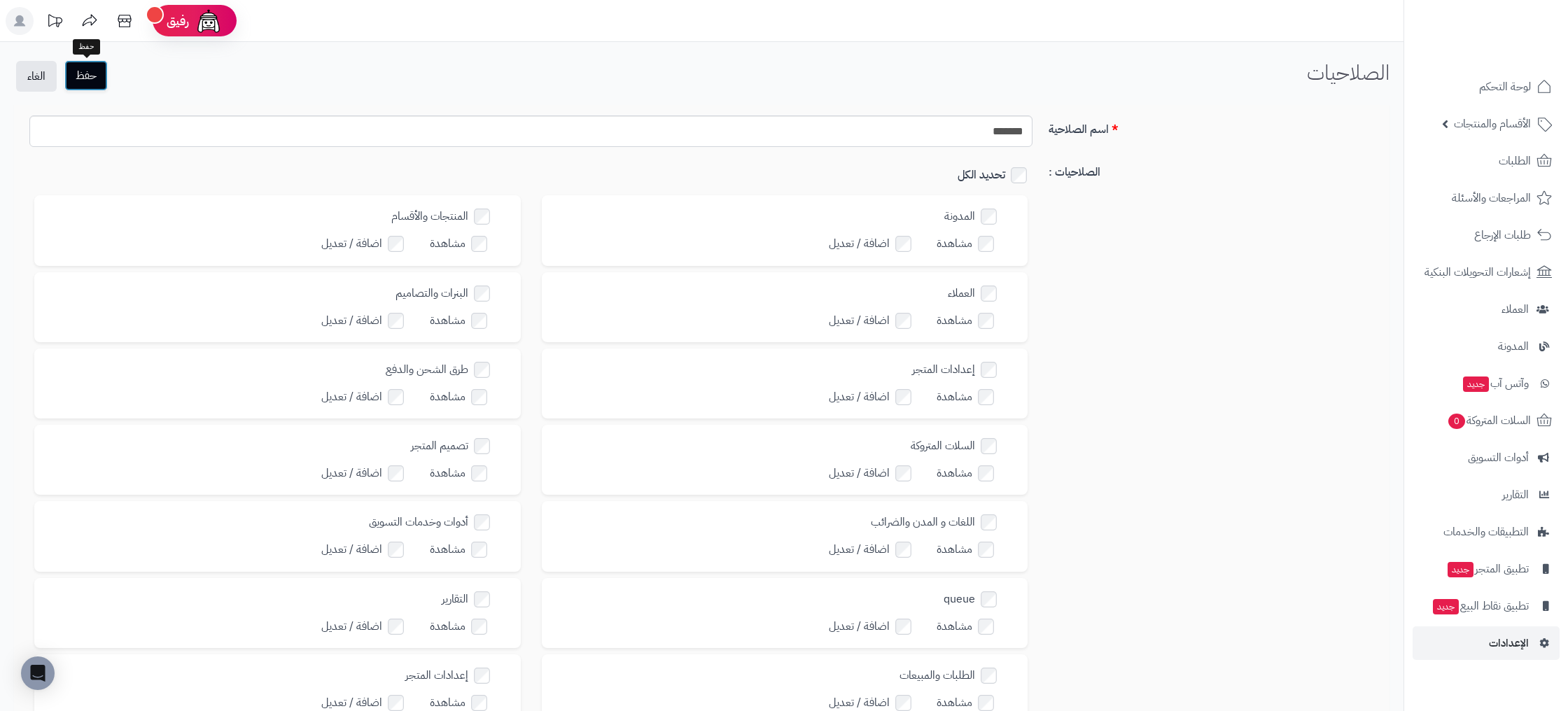
click at [92, 76] on button "حفظ" at bounding box center [86, 76] width 43 height 31
click at [1030, 172] on label "تحديد الكل" at bounding box center [994, 175] width 75 height 20
click at [86, 73] on button "حفظ" at bounding box center [86, 76] width 43 height 31
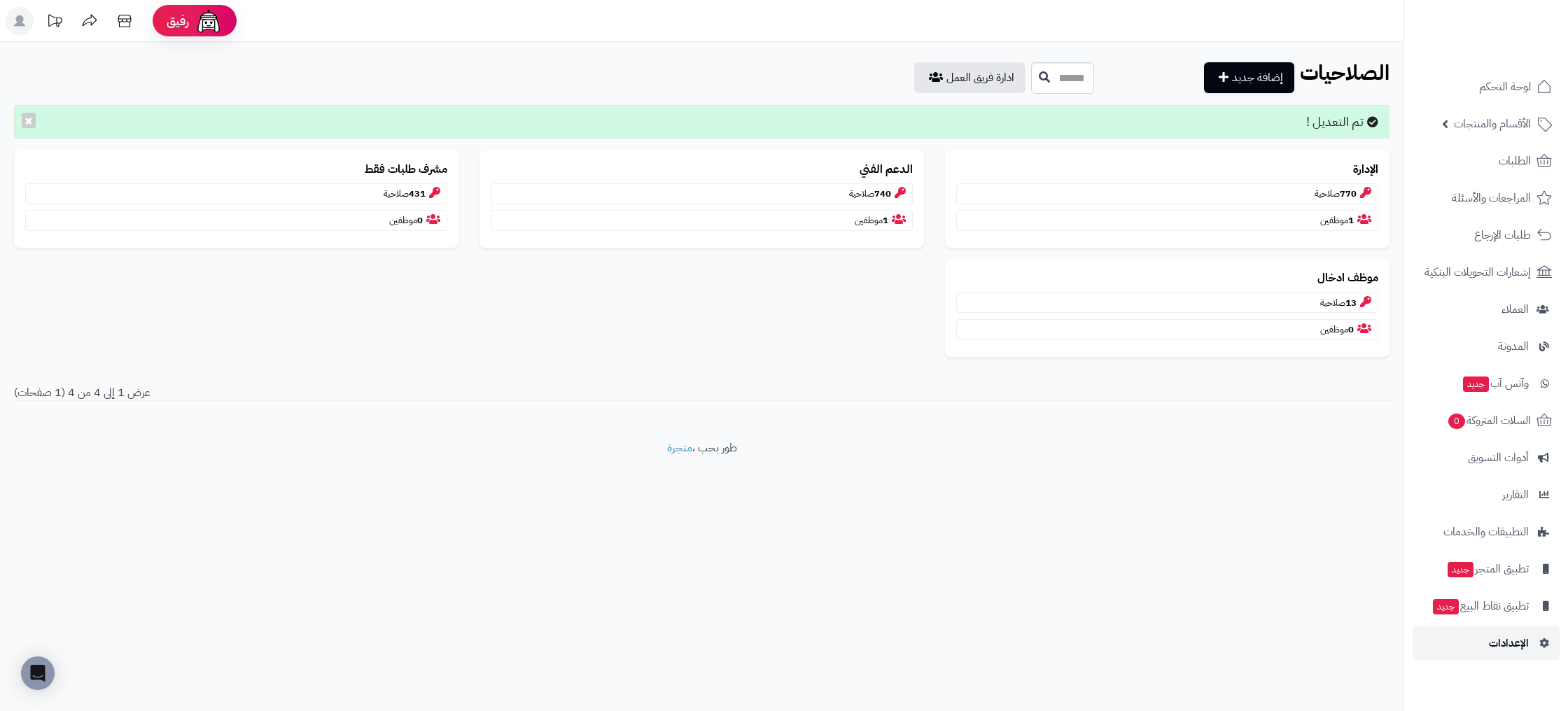
click at [1524, 645] on span "الإعدادات" at bounding box center [1508, 643] width 40 height 20
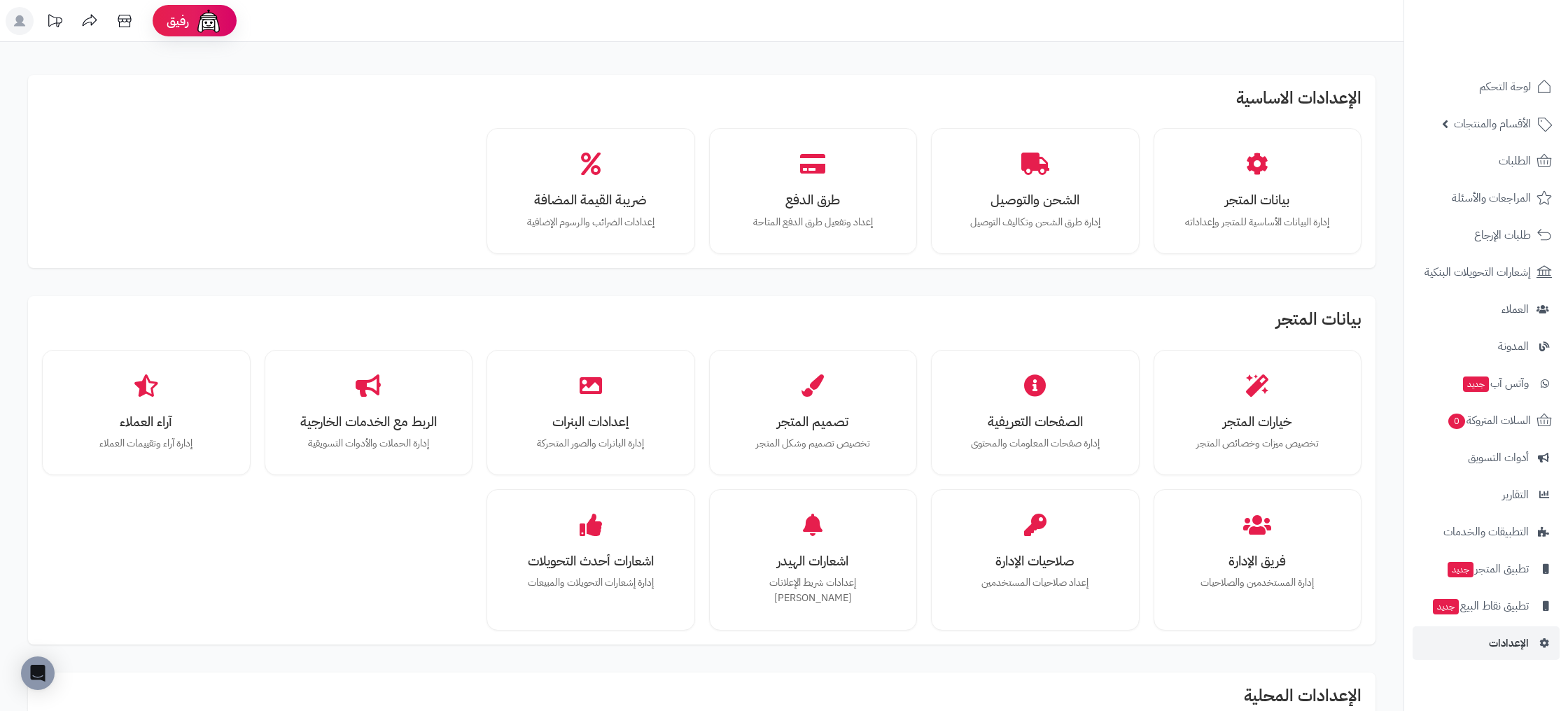
scroll to position [655, 0]
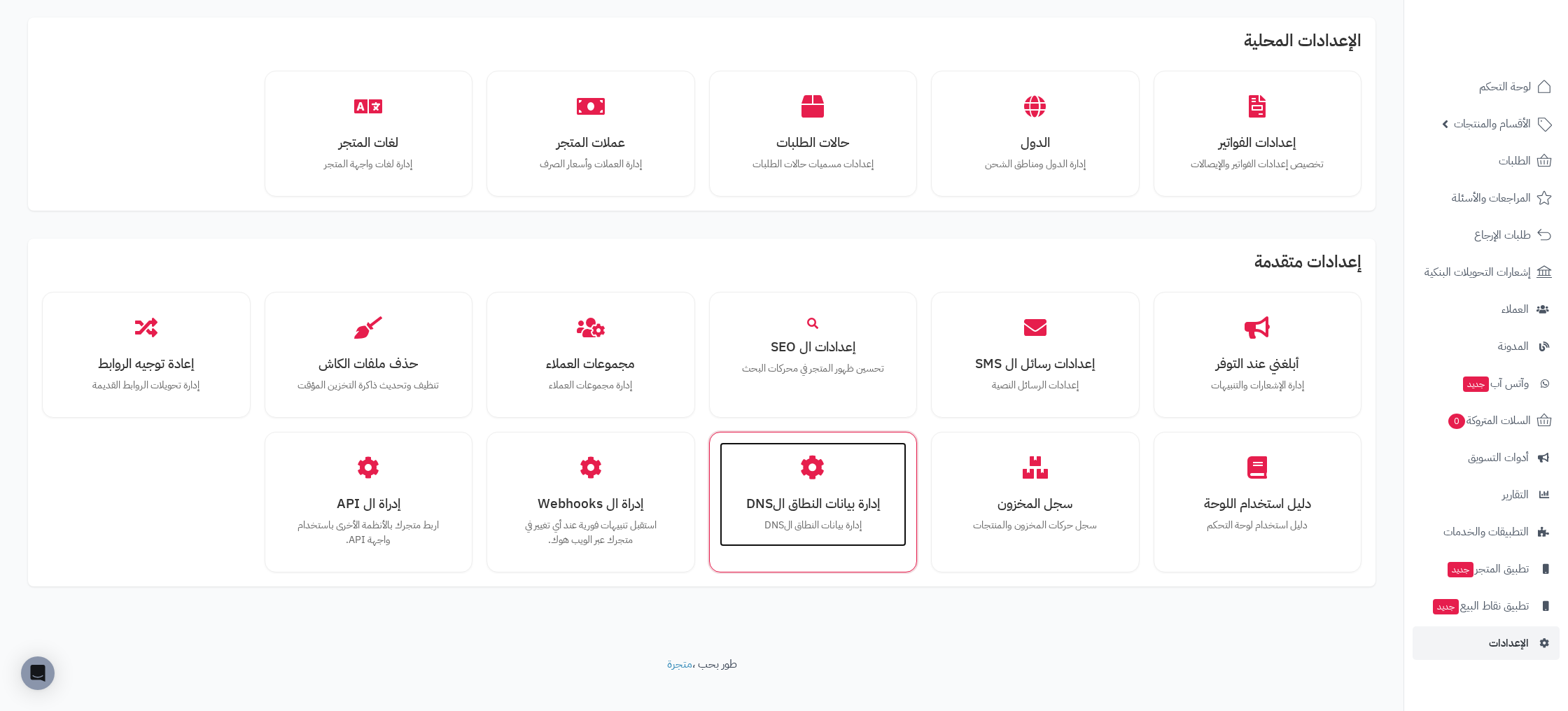
click at [810, 461] on icon at bounding box center [813, 467] width 24 height 24
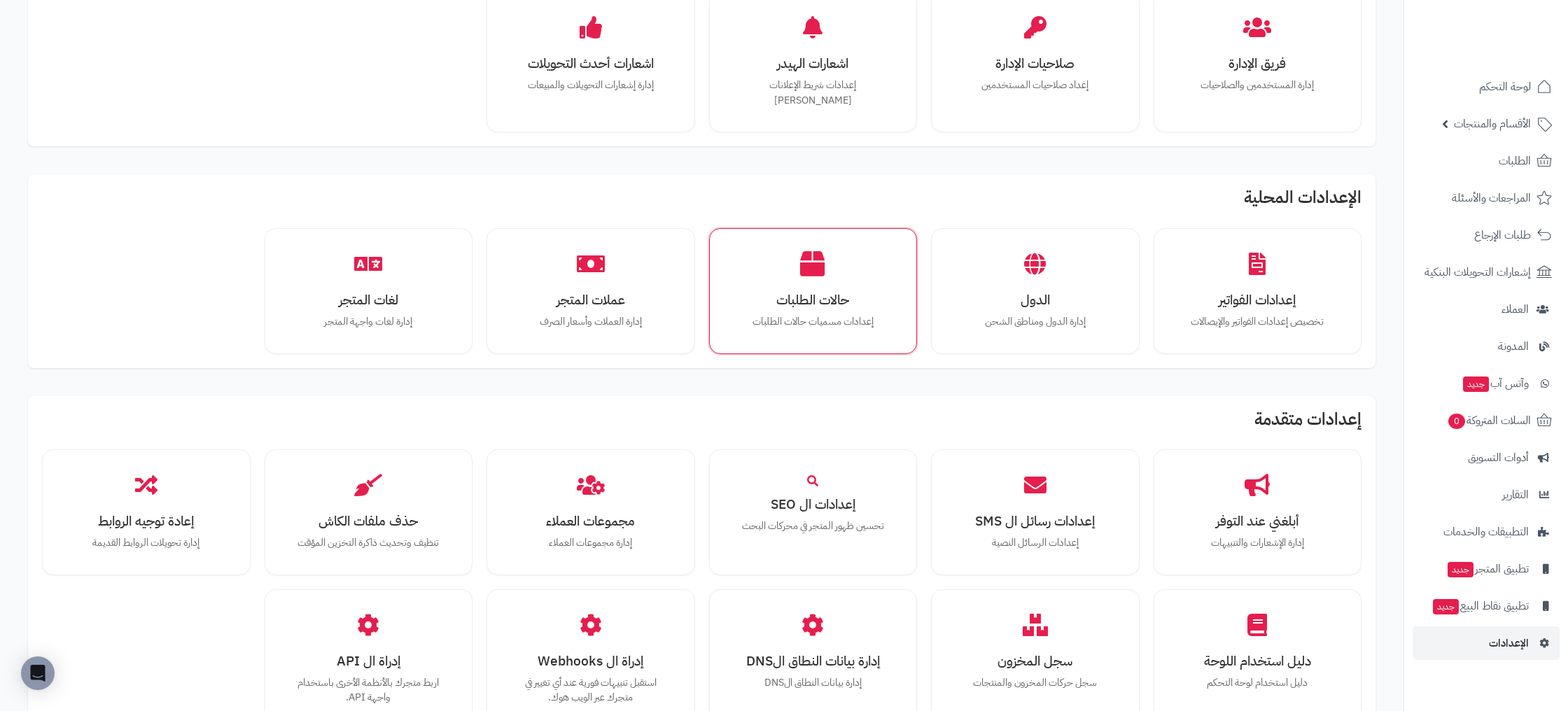
scroll to position [700, 0]
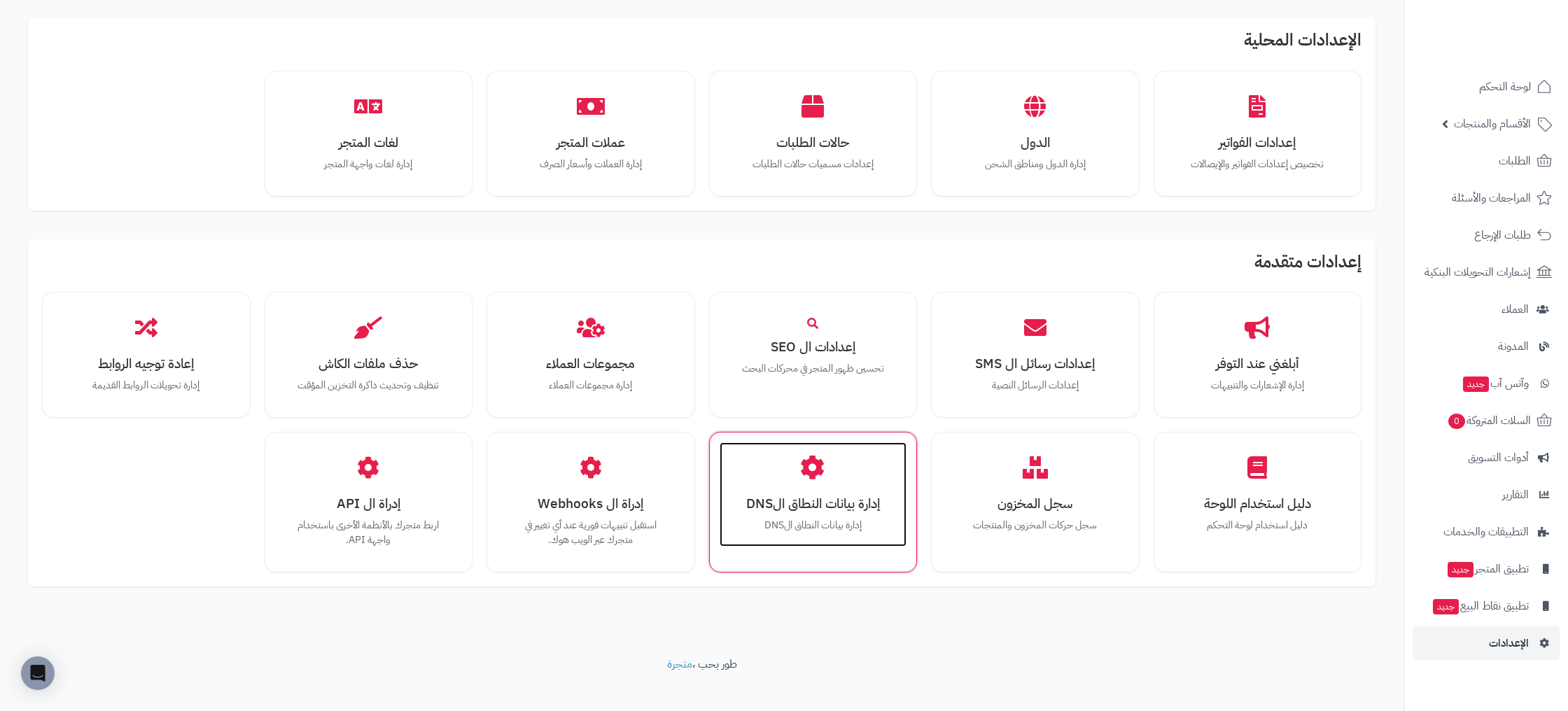
click at [825, 517] on p "إدارة بيانات النطاق الDNS" at bounding box center [813, 525] width 160 height 15
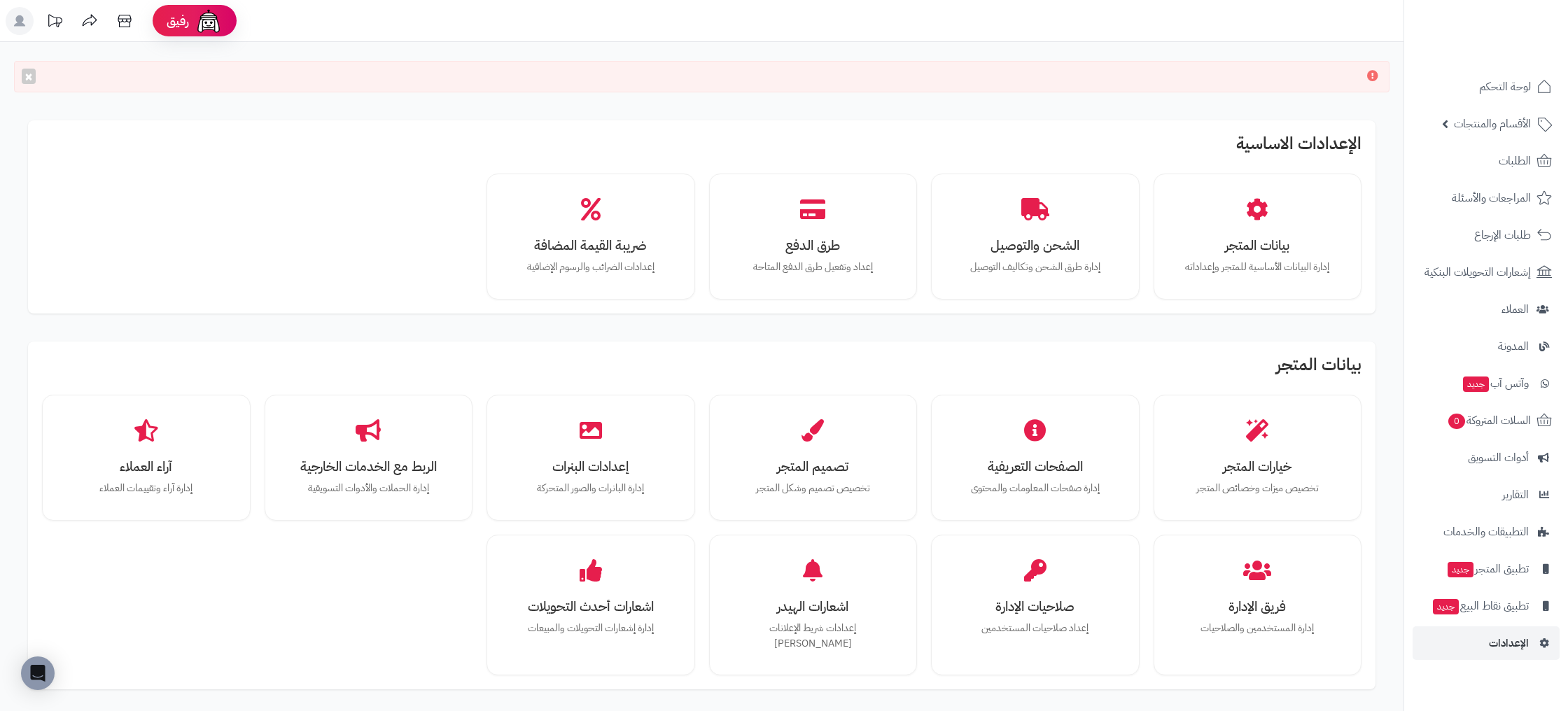
drag, startPoint x: 1264, startPoint y: 73, endPoint x: 1070, endPoint y: 77, distance: 194.0
click at [1150, 70] on div "×" at bounding box center [701, 76] width 1375 height 32
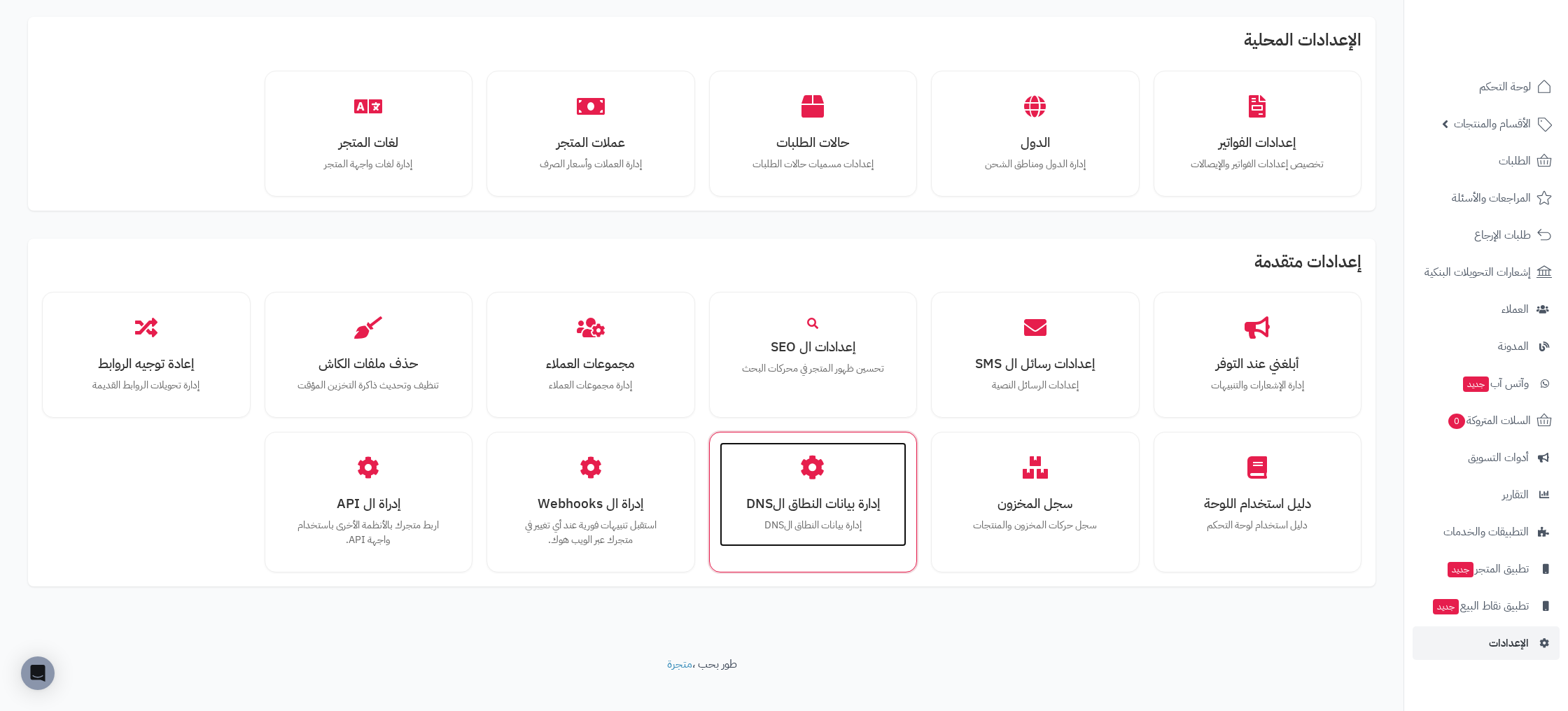
click at [857, 496] on h3 "إدارة بيانات النطاق الDNS" at bounding box center [813, 503] width 160 height 14
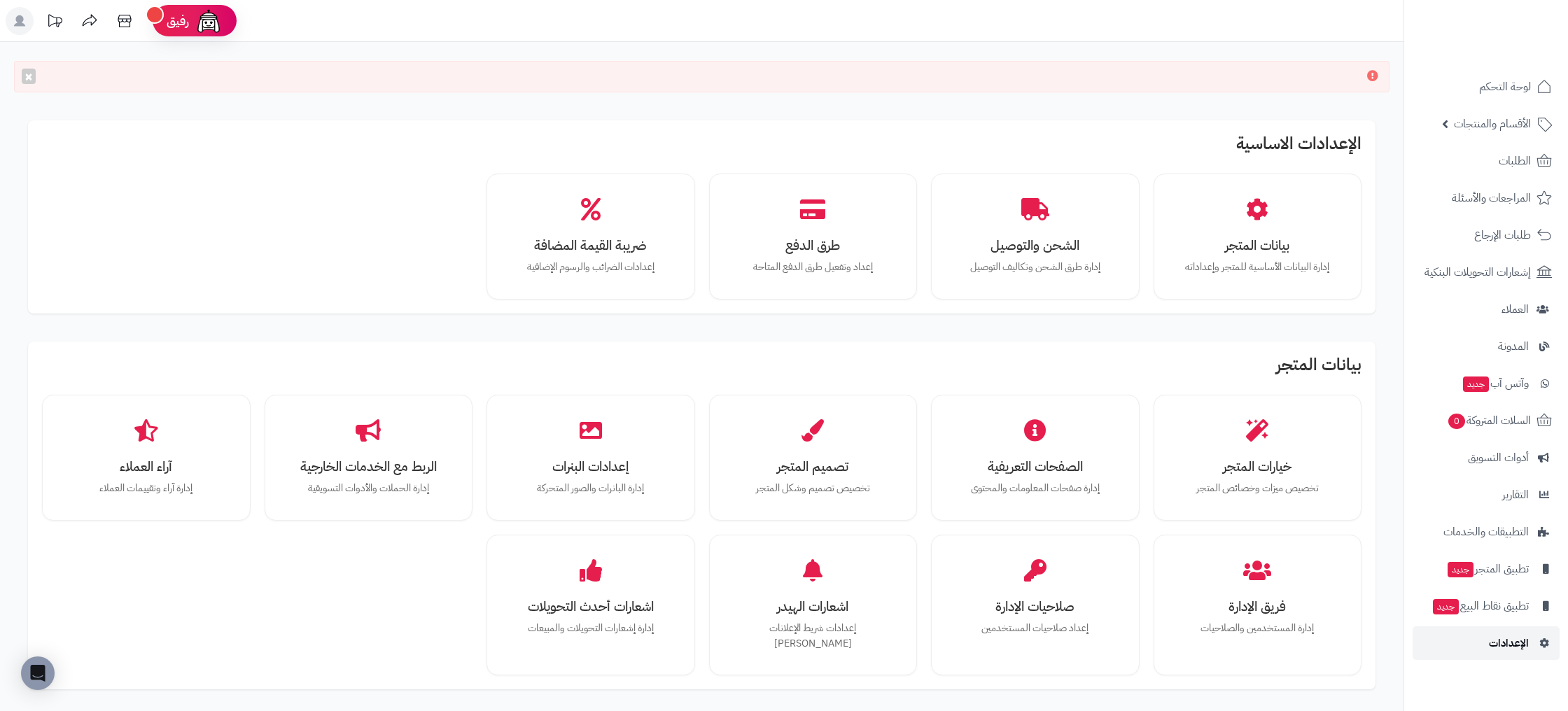
click at [1503, 633] on span "الإعدادات" at bounding box center [1508, 643] width 40 height 20
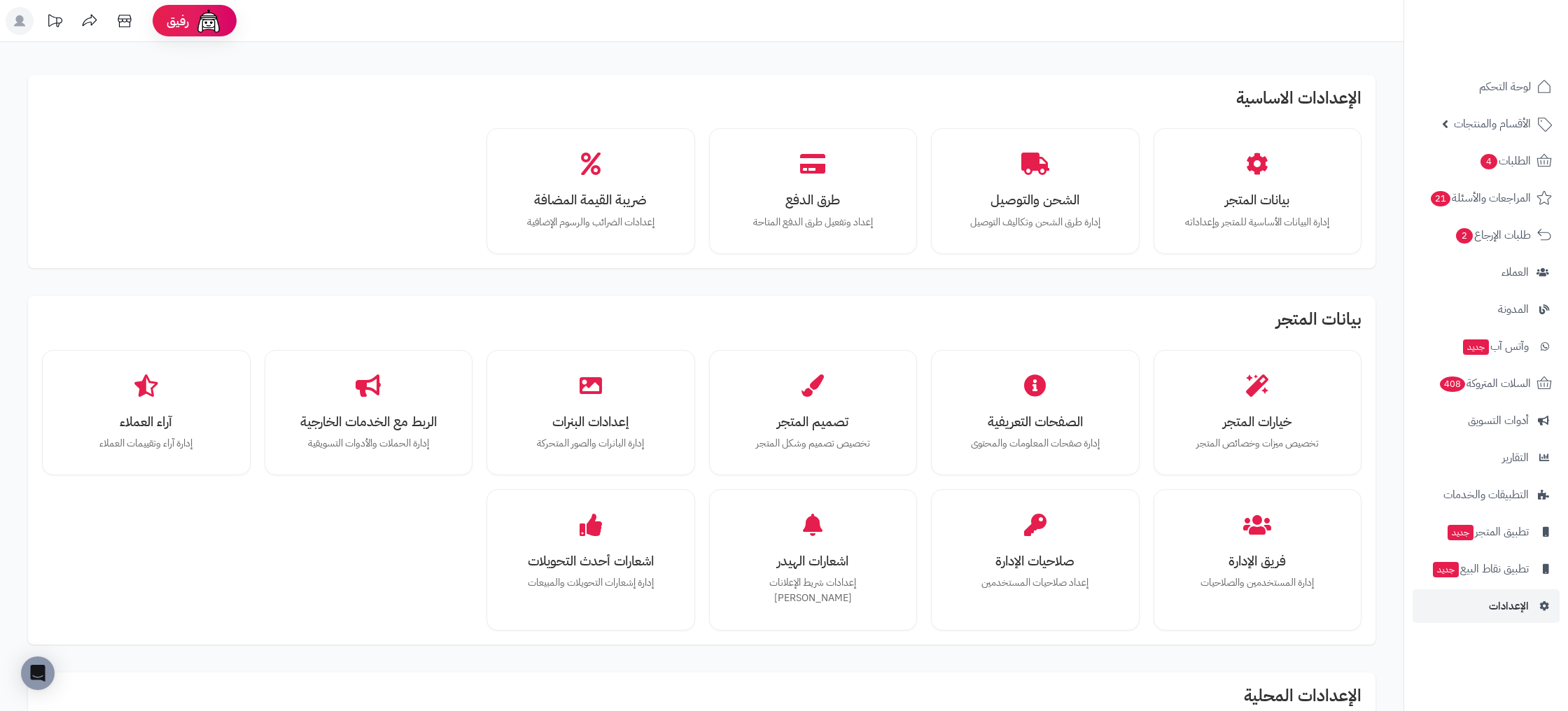
scroll to position [655, 0]
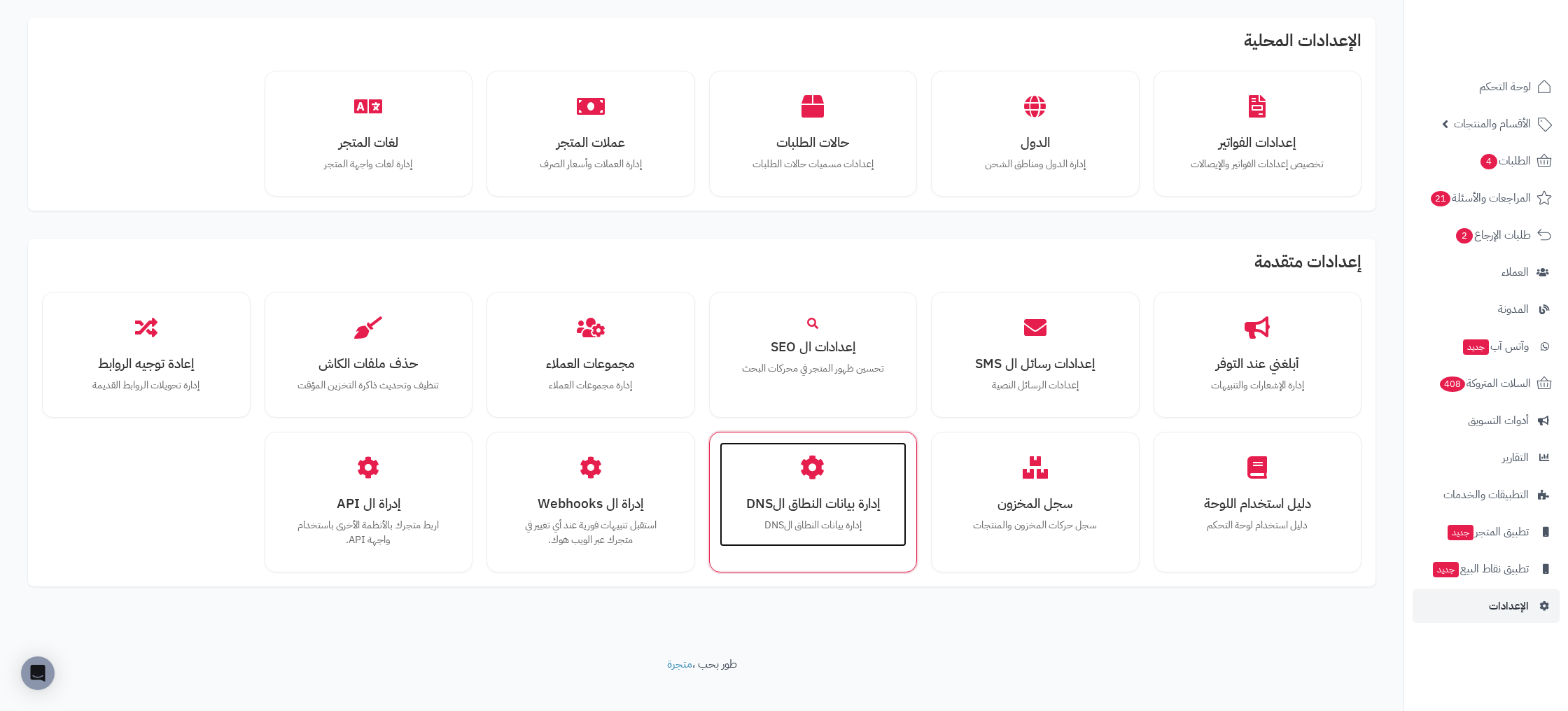
click at [791, 469] on div "إدارة بيانات النطاق الDNS إدارة بيانات النطاق الDNS" at bounding box center [814, 495] width 188 height 105
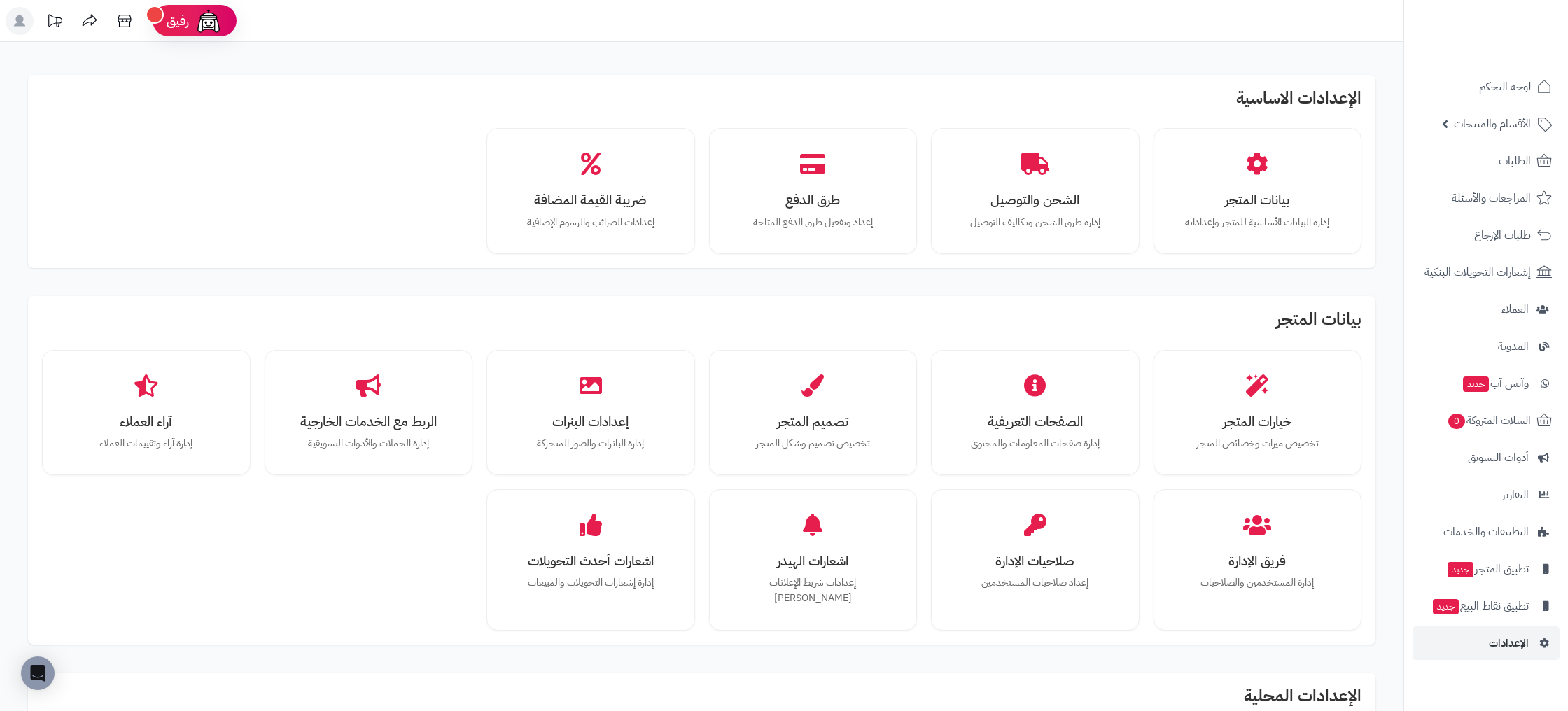
scroll to position [655, 0]
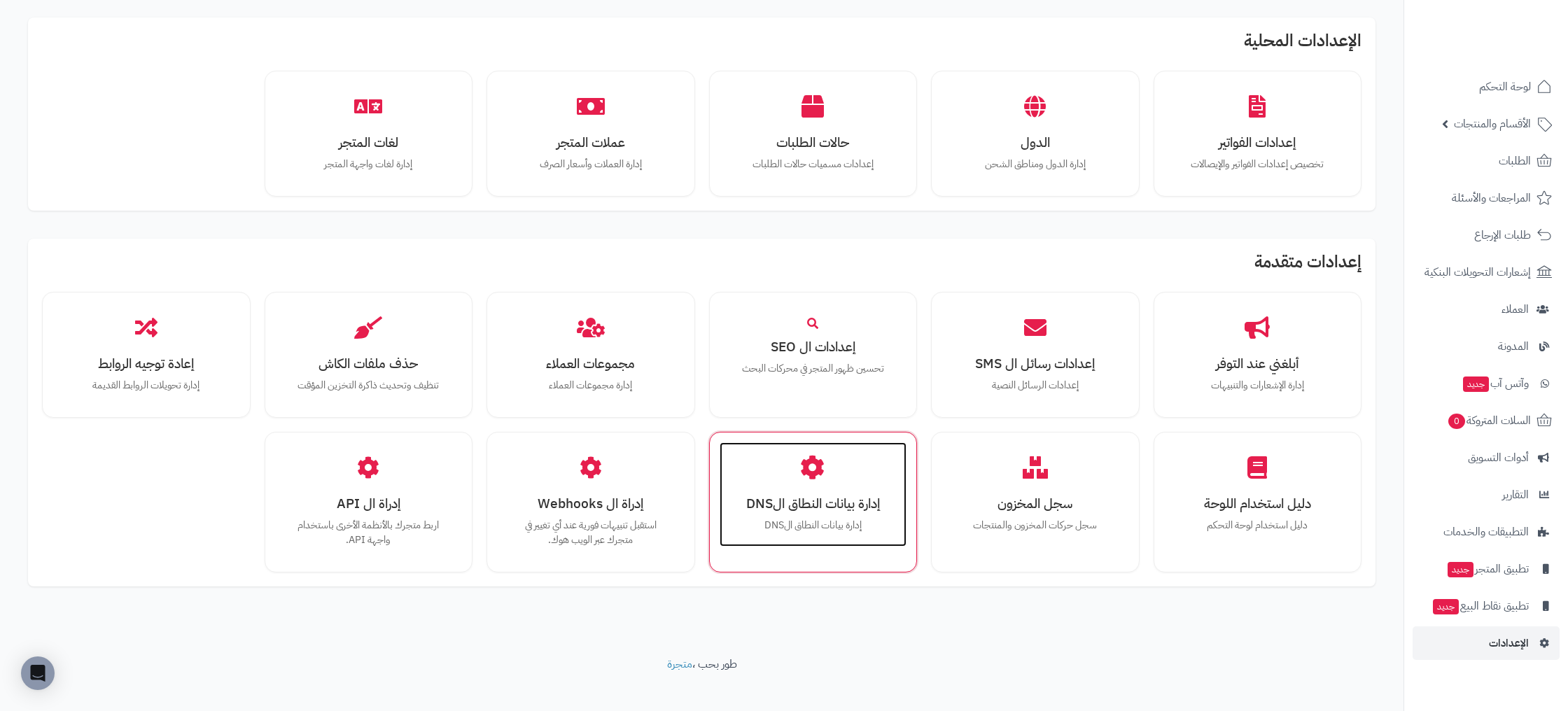
click at [794, 496] on h3 "إدارة بيانات النطاق الDNS" at bounding box center [813, 503] width 160 height 14
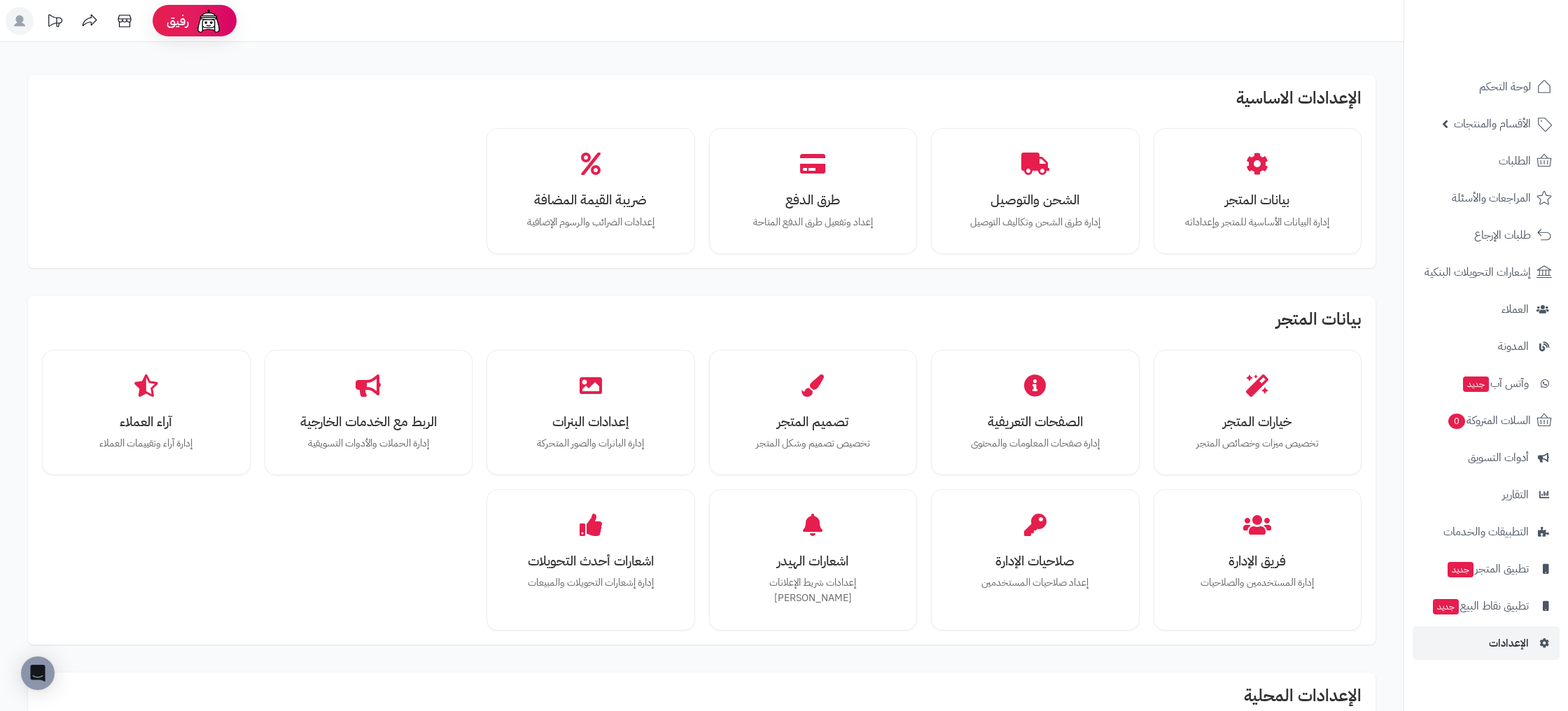
scroll to position [655, 0]
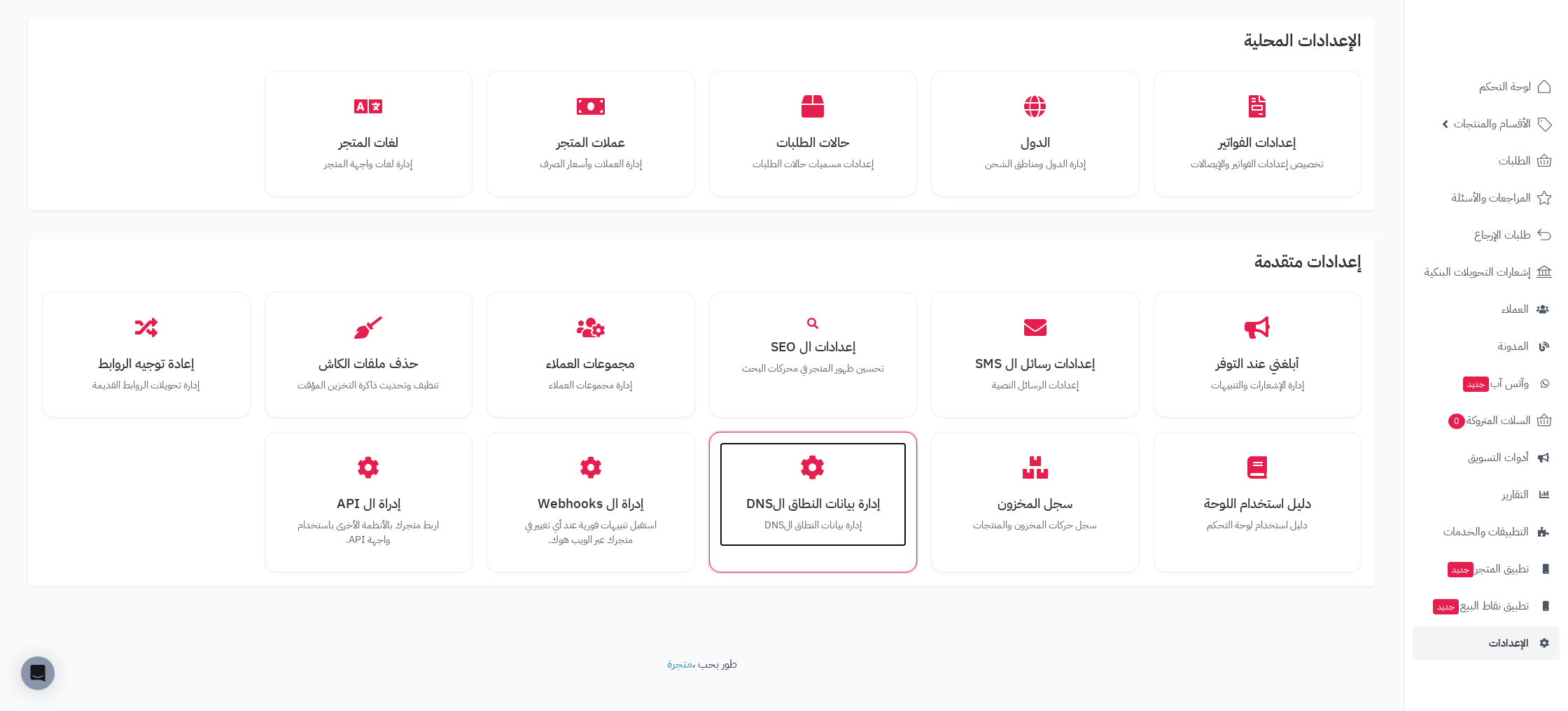
click at [798, 496] on h3 "إدارة بيانات النطاق الDNS" at bounding box center [813, 503] width 160 height 14
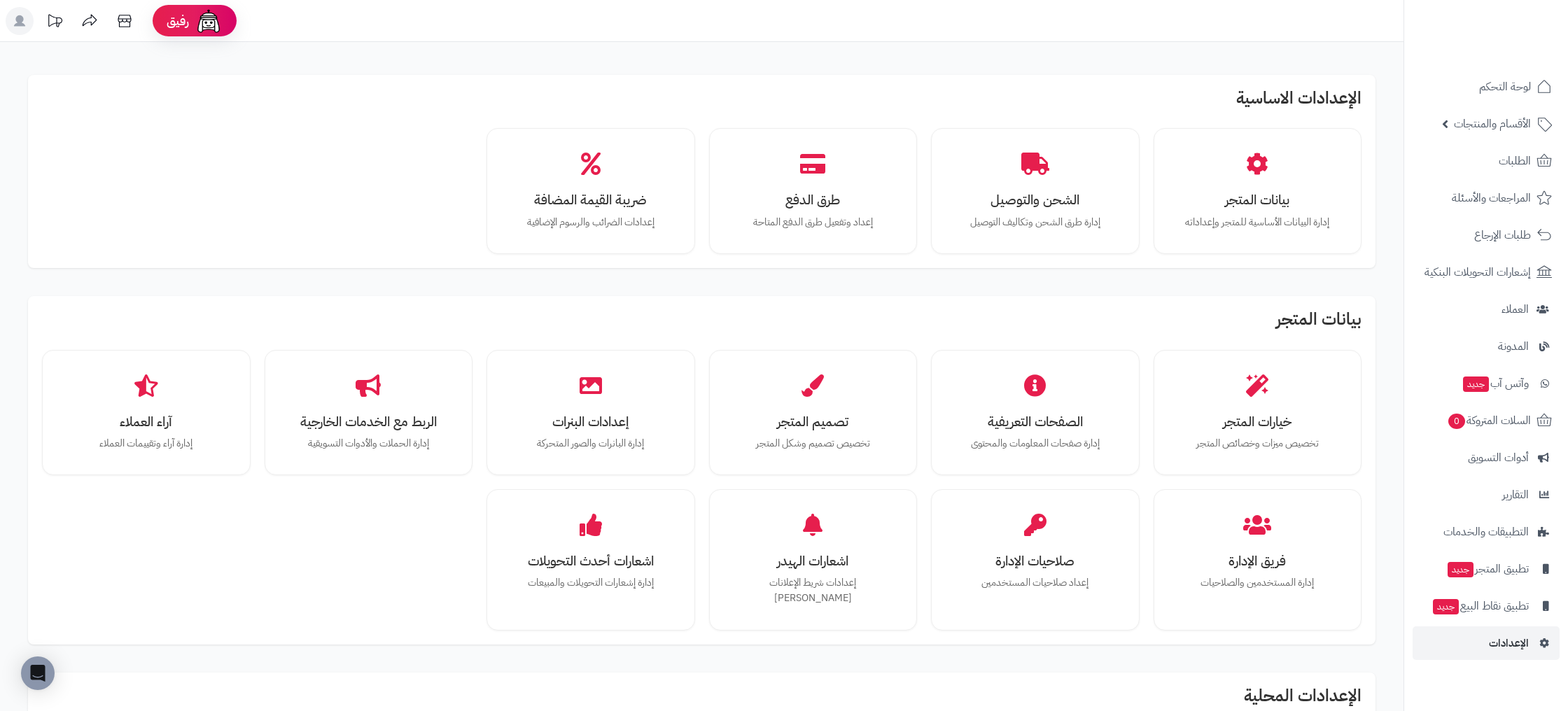
scroll to position [655, 0]
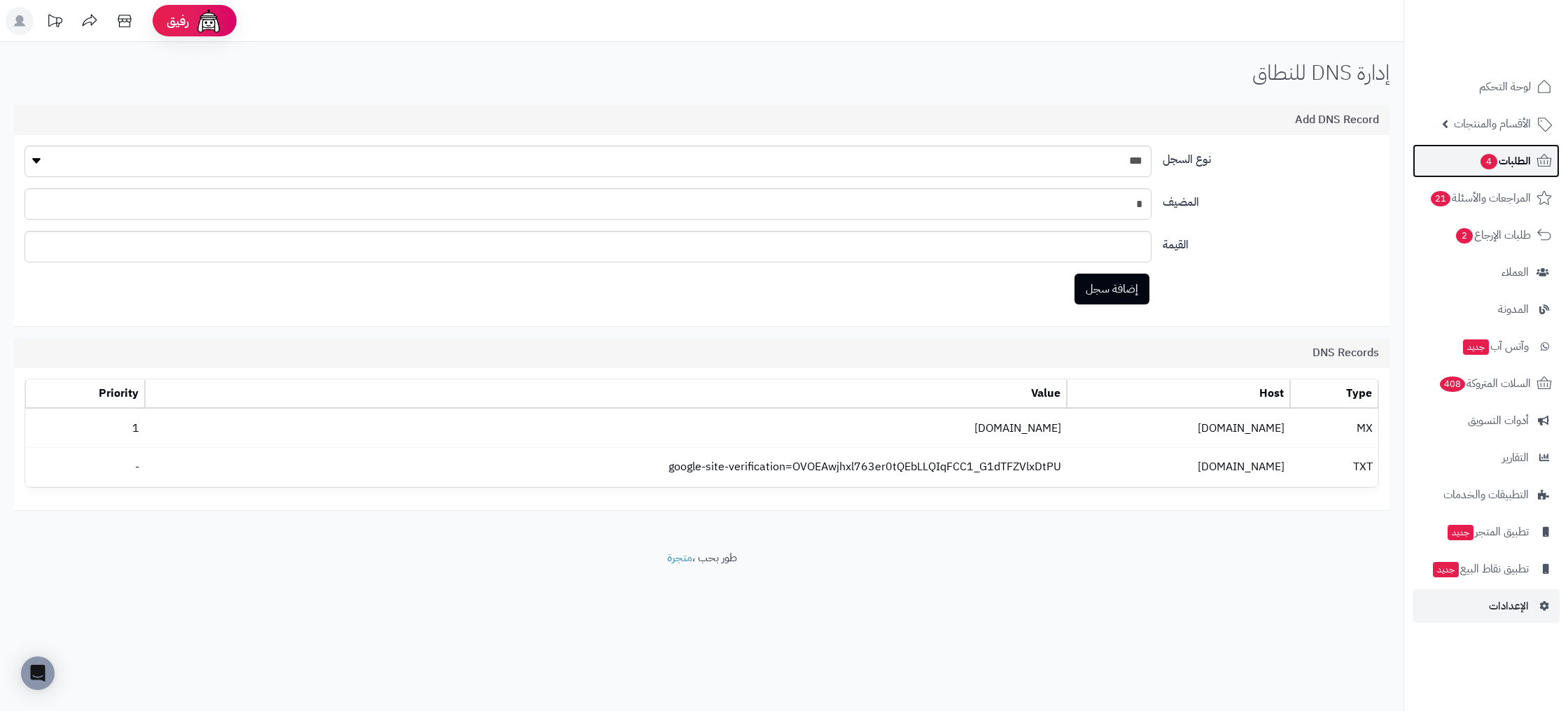
click at [1486, 163] on span "4" at bounding box center [1489, 161] width 17 height 15
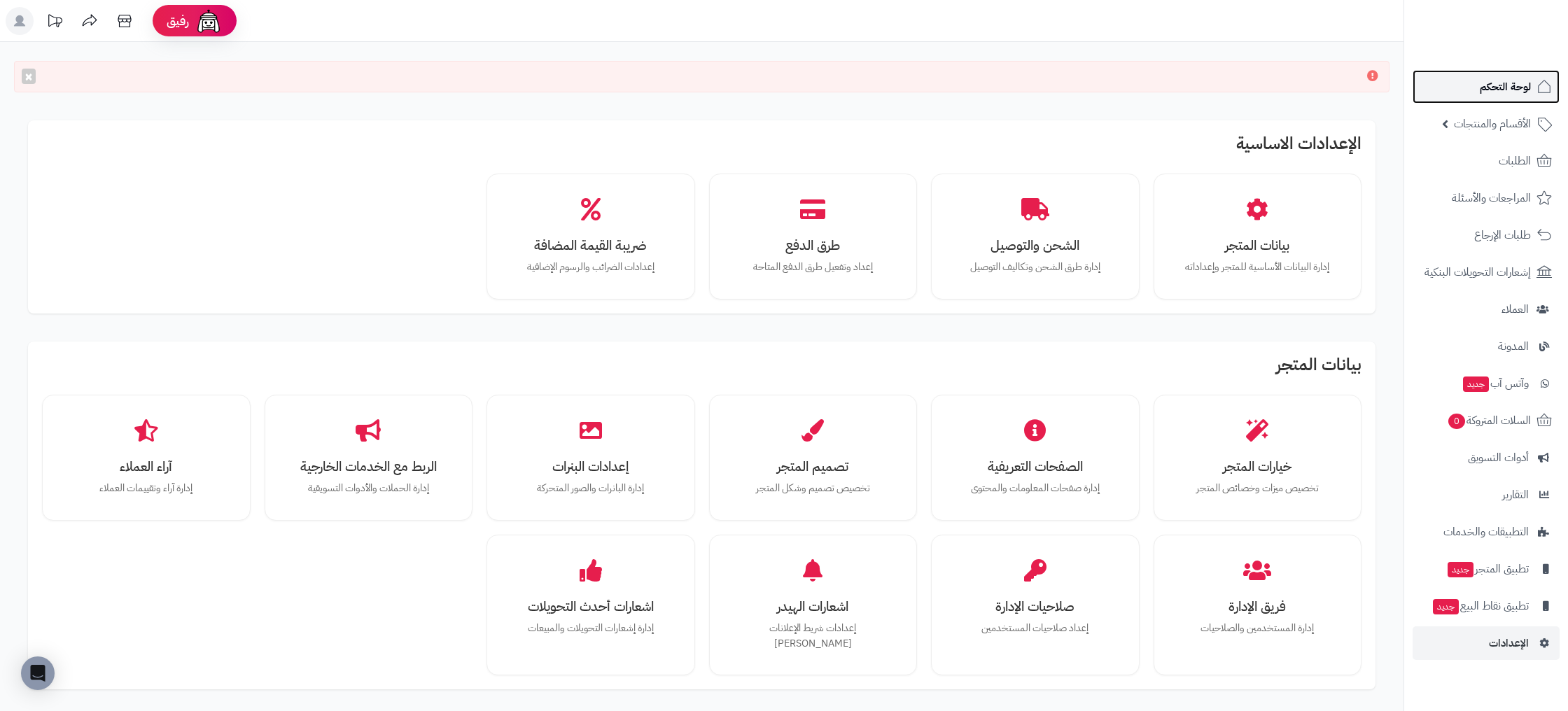
click at [1477, 74] on link "لوحة التحكم" at bounding box center [1486, 86] width 147 height 33
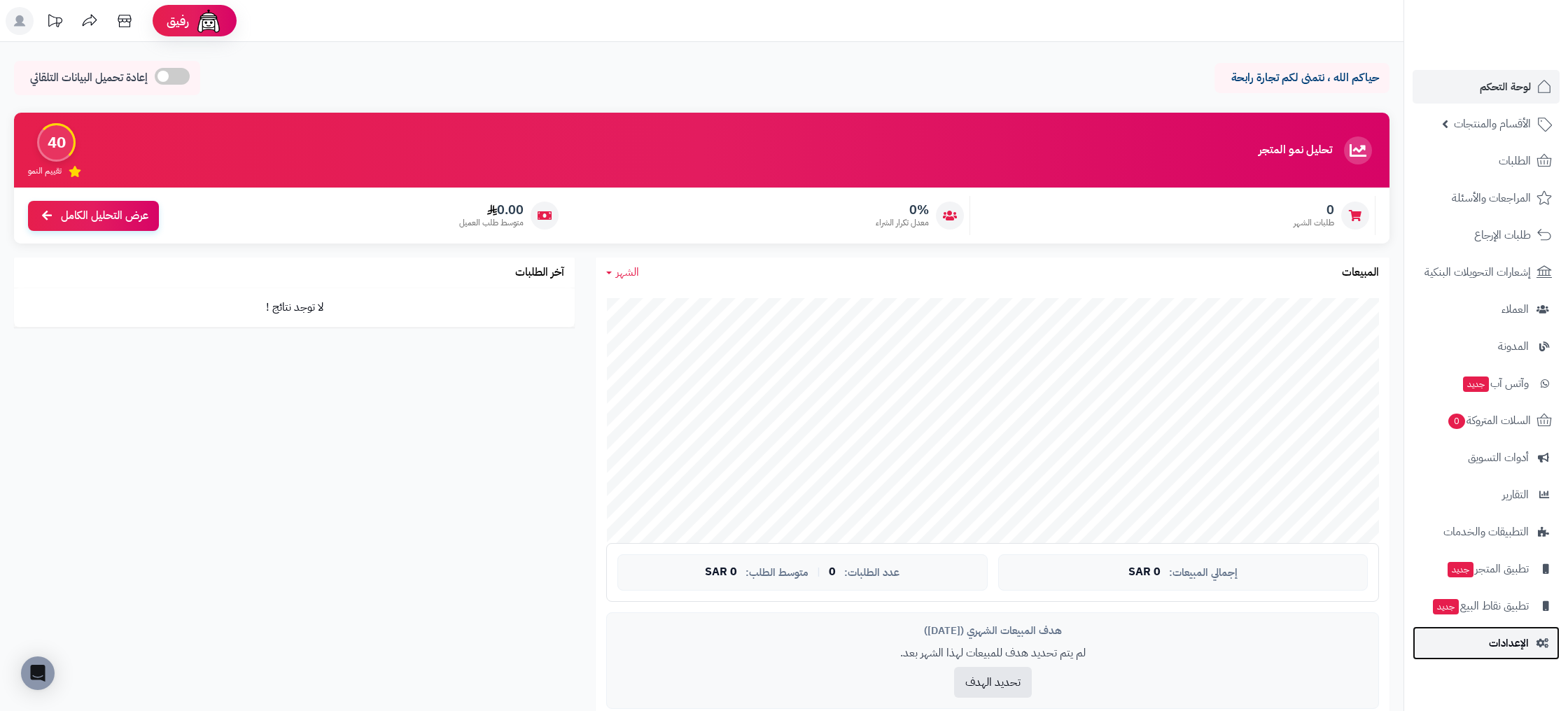
click at [1520, 641] on span "الإعدادات" at bounding box center [1508, 643] width 40 height 20
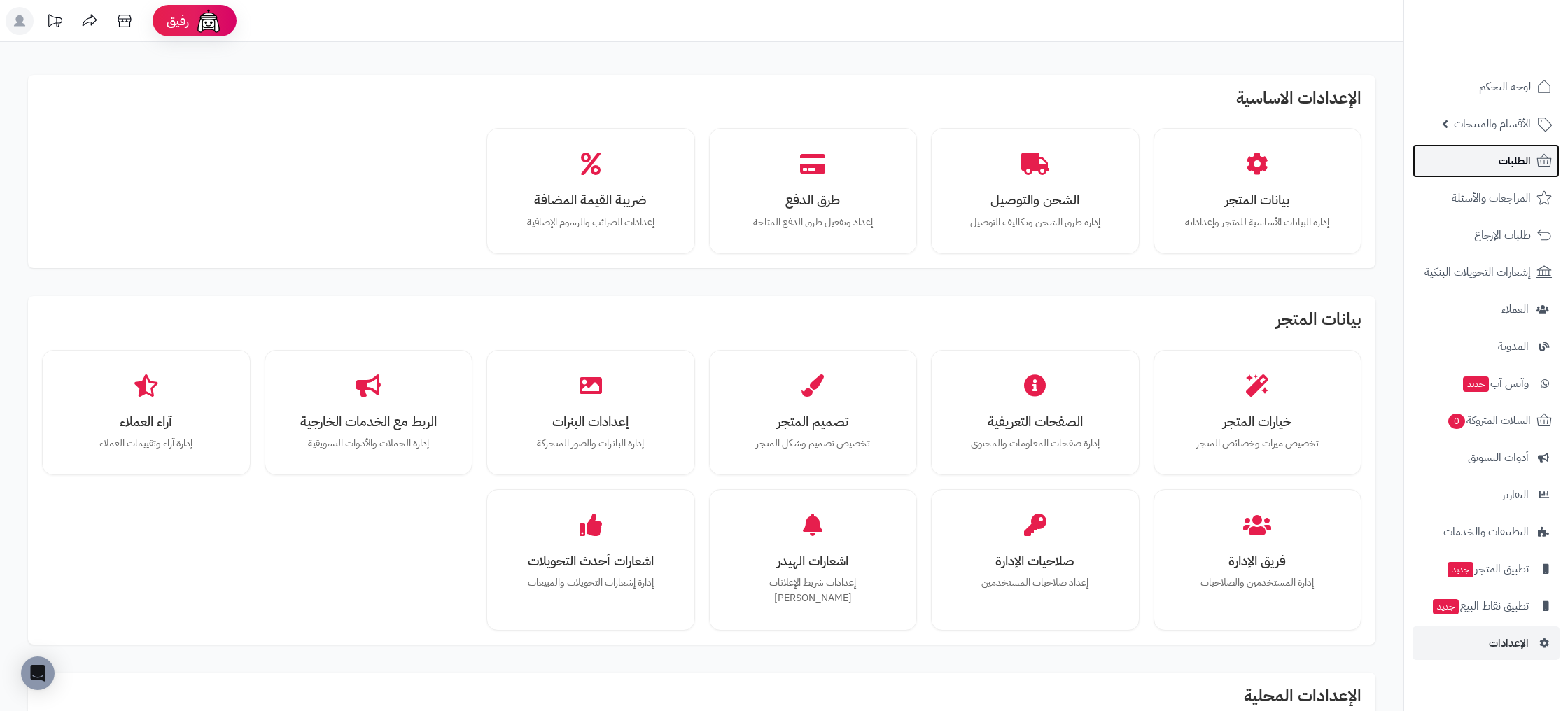
click at [1529, 157] on span "الطلبات" at bounding box center [1514, 161] width 33 height 20
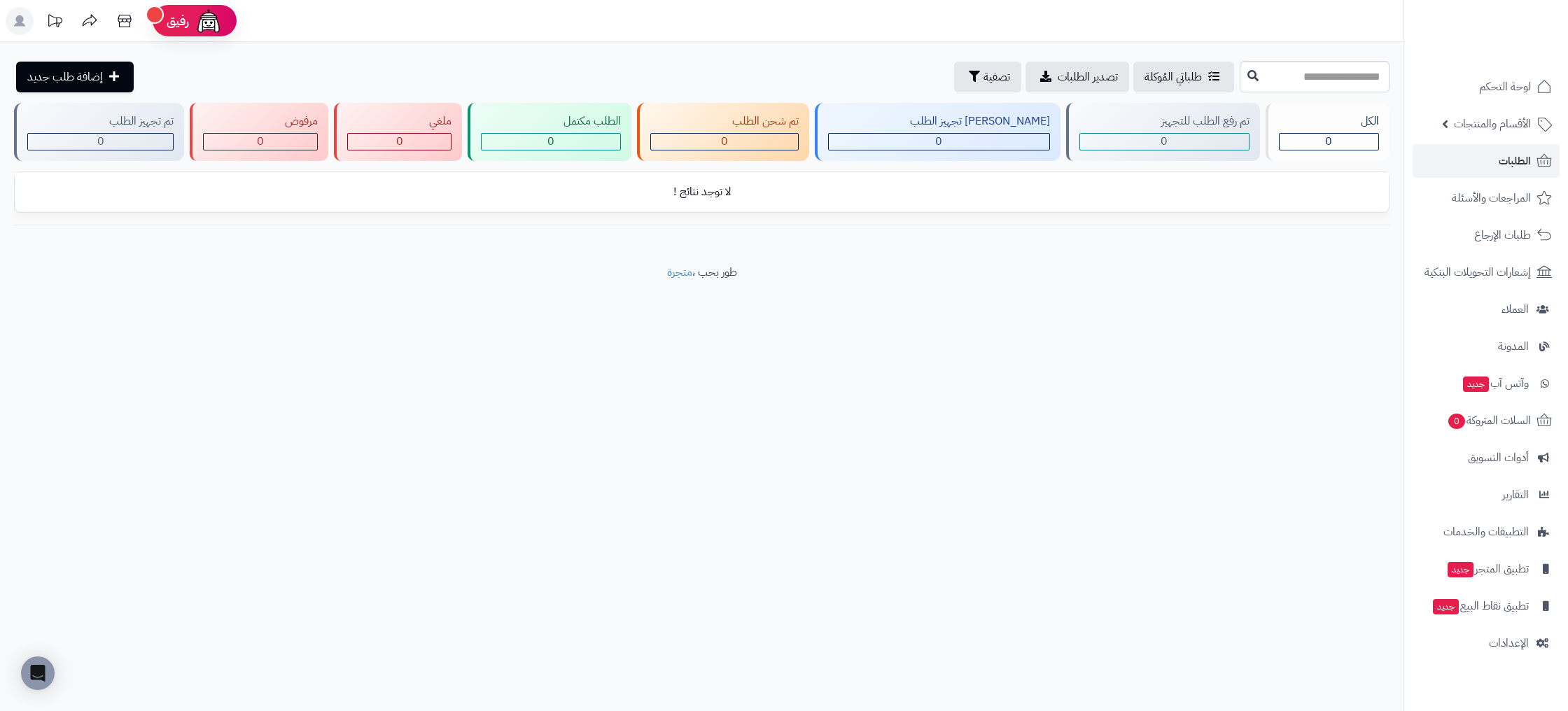
click at [218, 23] on img at bounding box center [208, 20] width 28 height 28
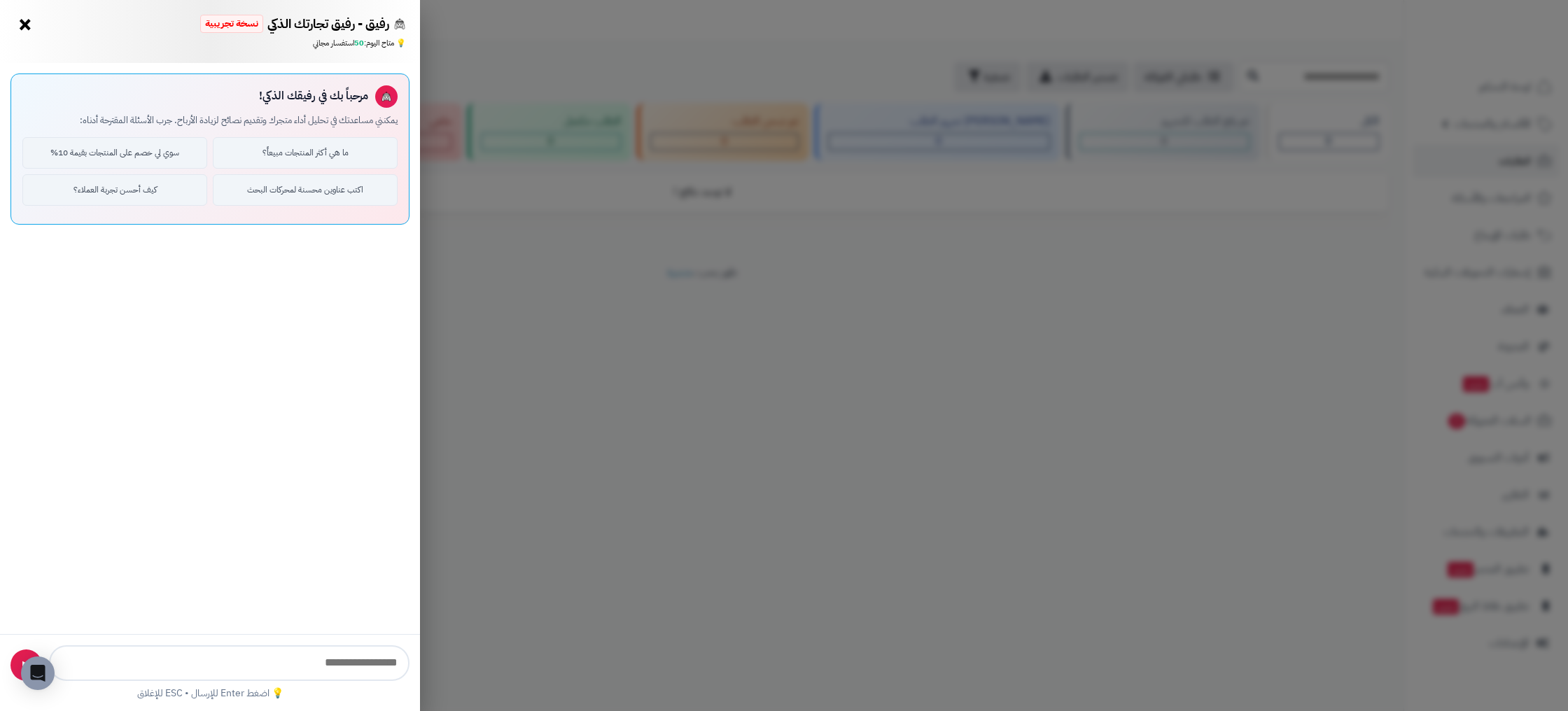
click at [22, 27] on button "×" at bounding box center [25, 25] width 23 height 23
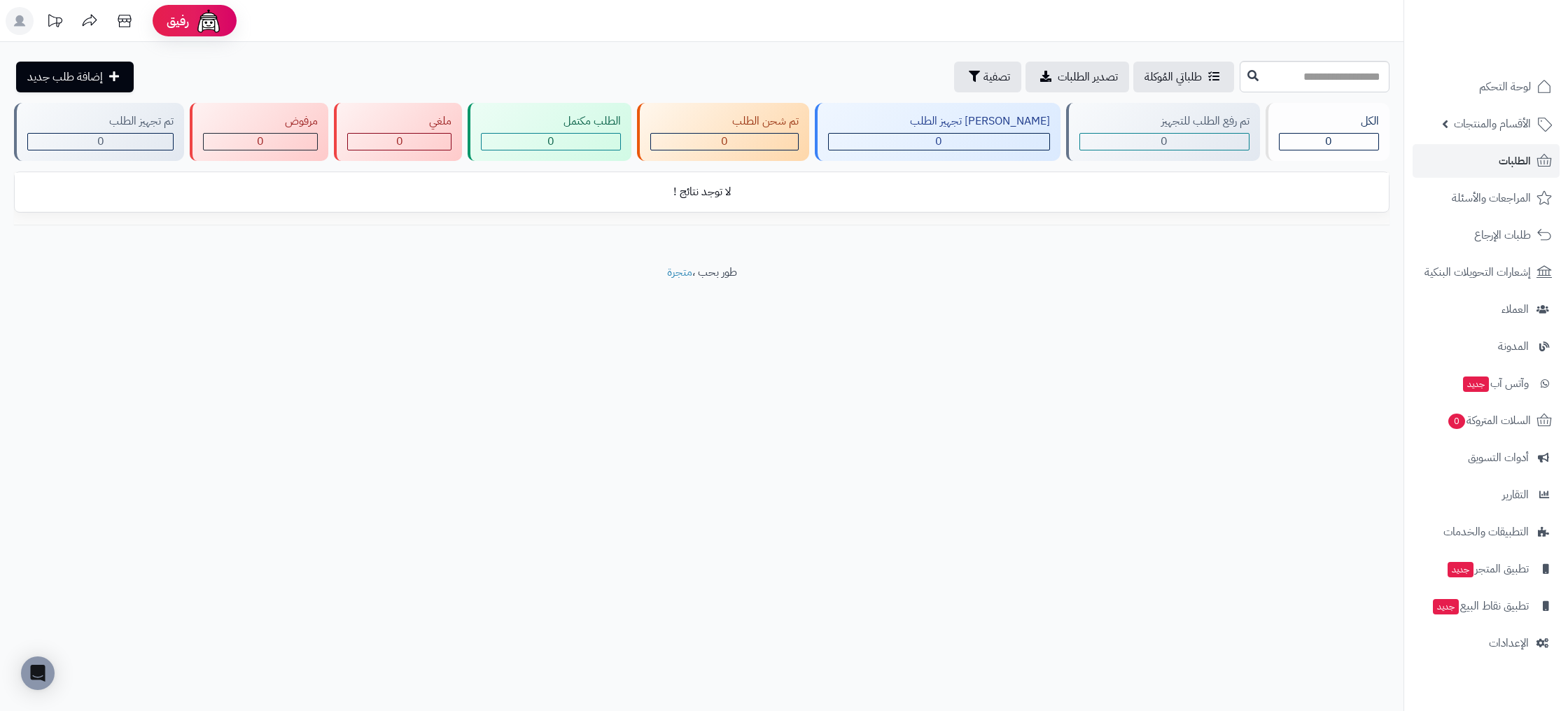
click at [58, 18] on icon at bounding box center [54, 20] width 28 height 28
click at [56, 24] on icon at bounding box center [55, 20] width 14 height 13
click at [22, 19] on icon at bounding box center [19, 20] width 11 height 11
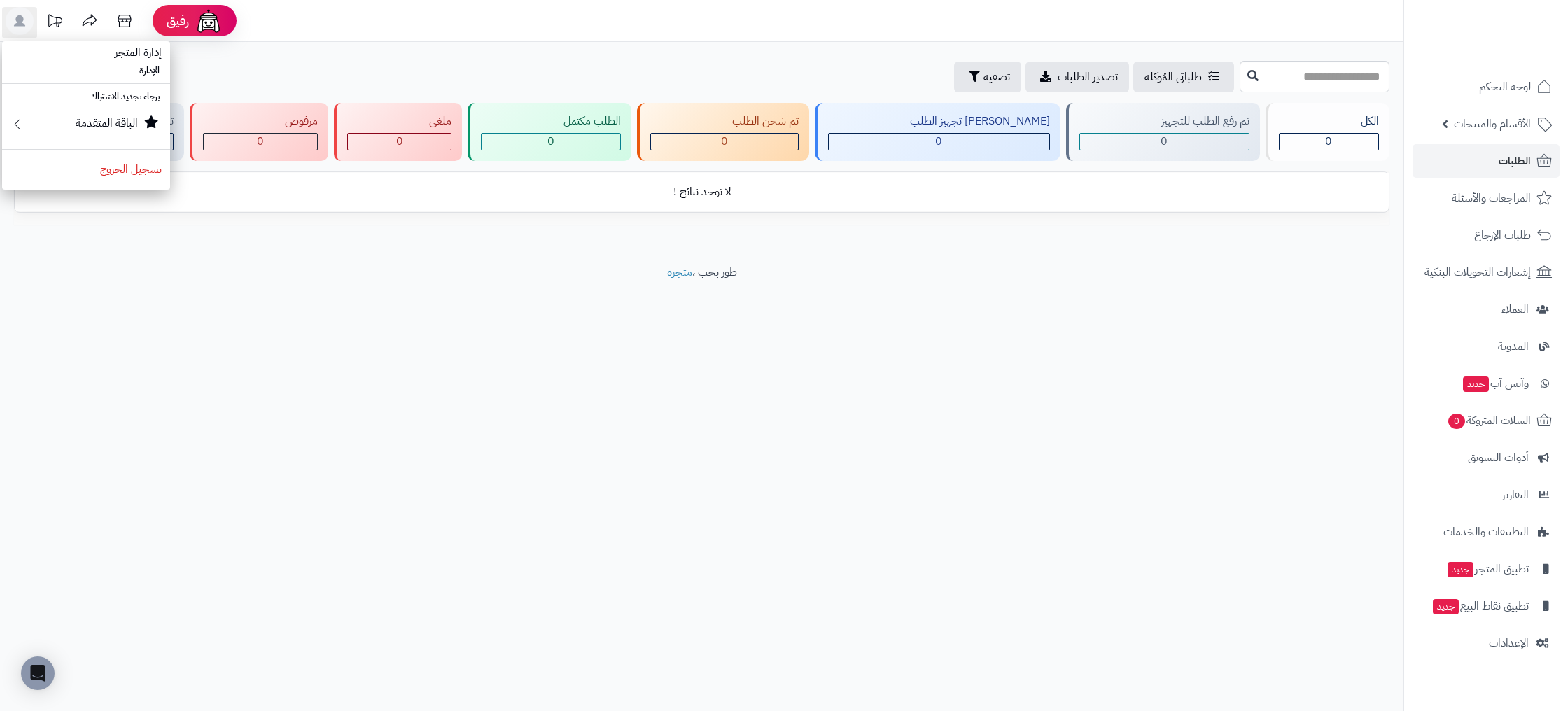
drag, startPoint x: 776, startPoint y: 456, endPoint x: 795, endPoint y: 450, distance: 19.9
click at [776, 456] on div "**********" at bounding box center [784, 356] width 1568 height 711
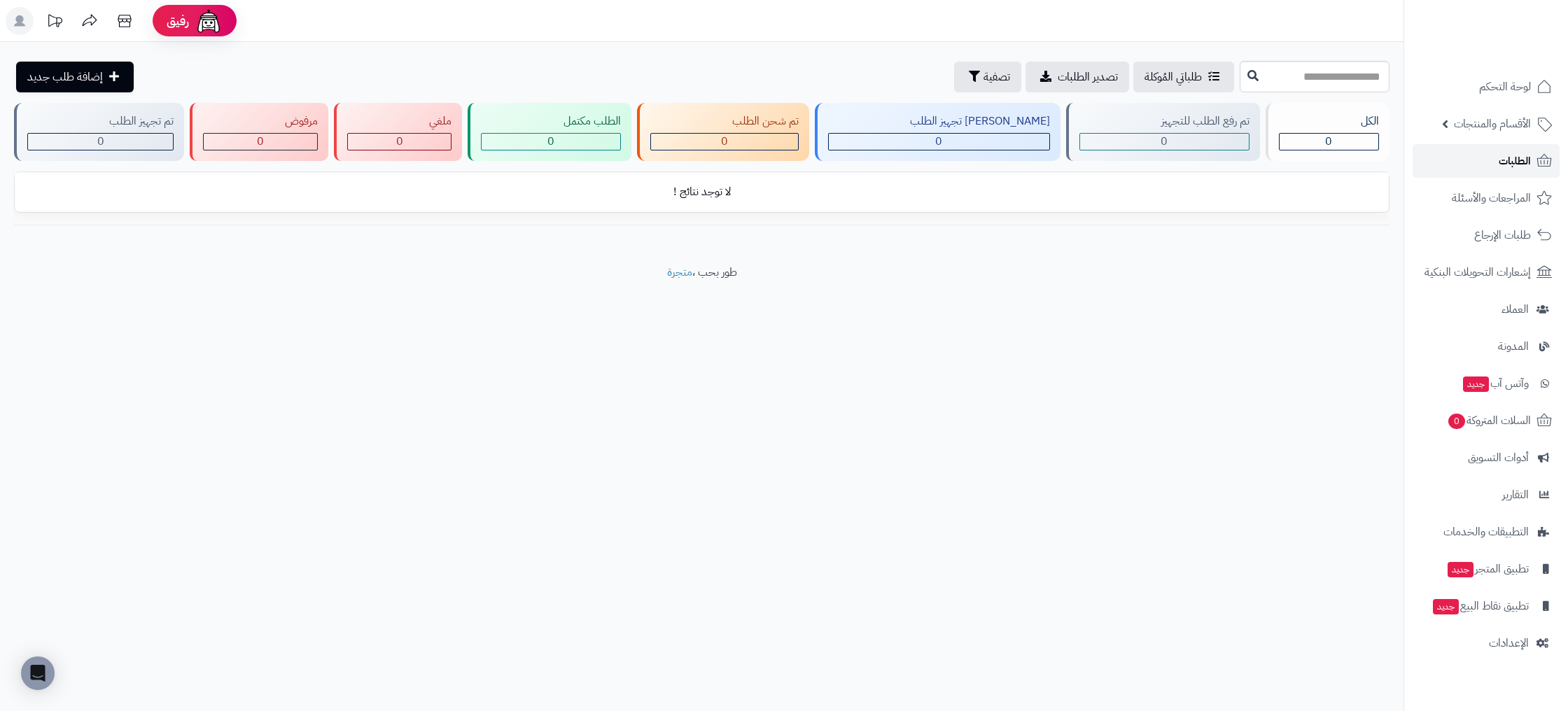
click at [1533, 157] on link "الطلبات" at bounding box center [1486, 161] width 147 height 33
click at [1512, 154] on span "الطلبات" at bounding box center [1514, 161] width 33 height 20
click at [1519, 88] on span "لوحة التحكم" at bounding box center [1505, 87] width 51 height 20
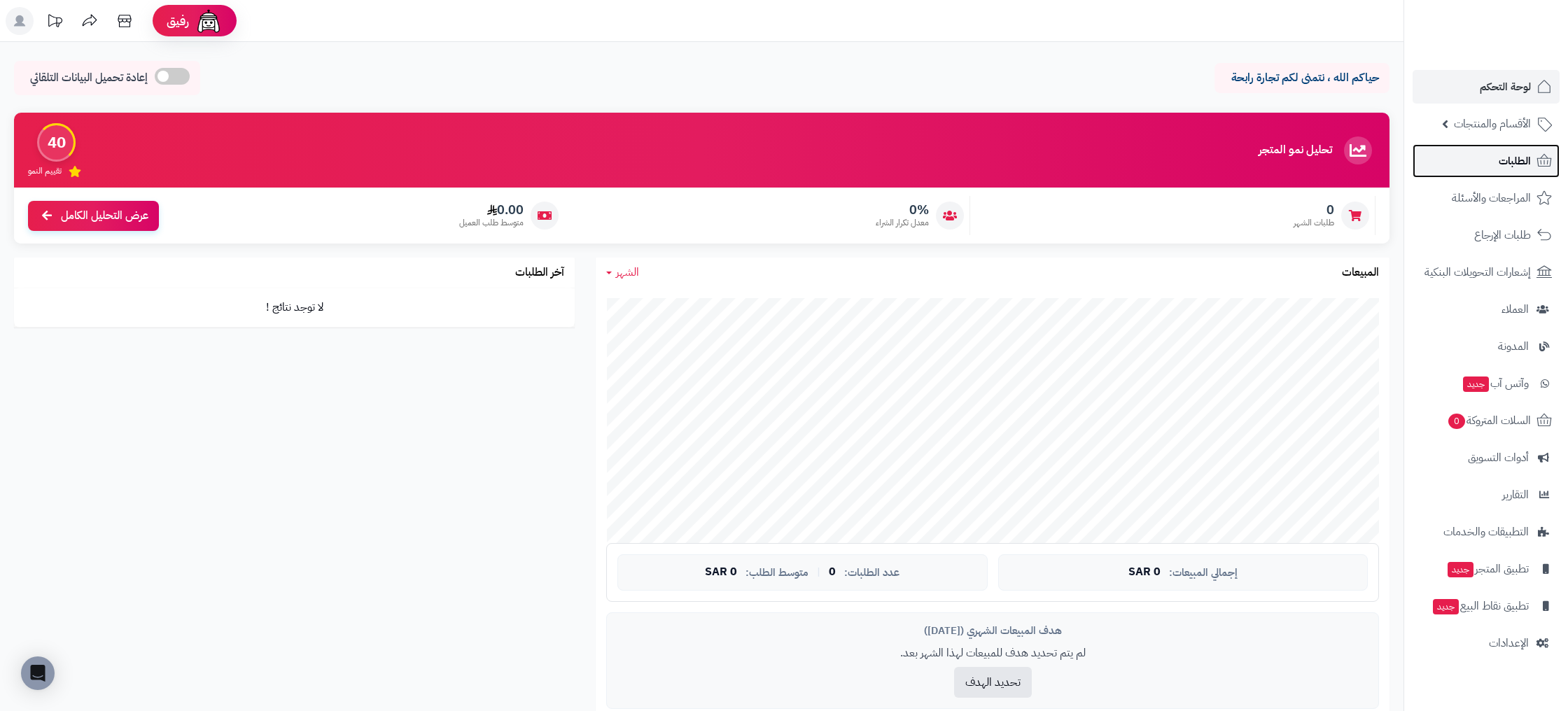
click at [1550, 166] on icon at bounding box center [1544, 160] width 14 height 13
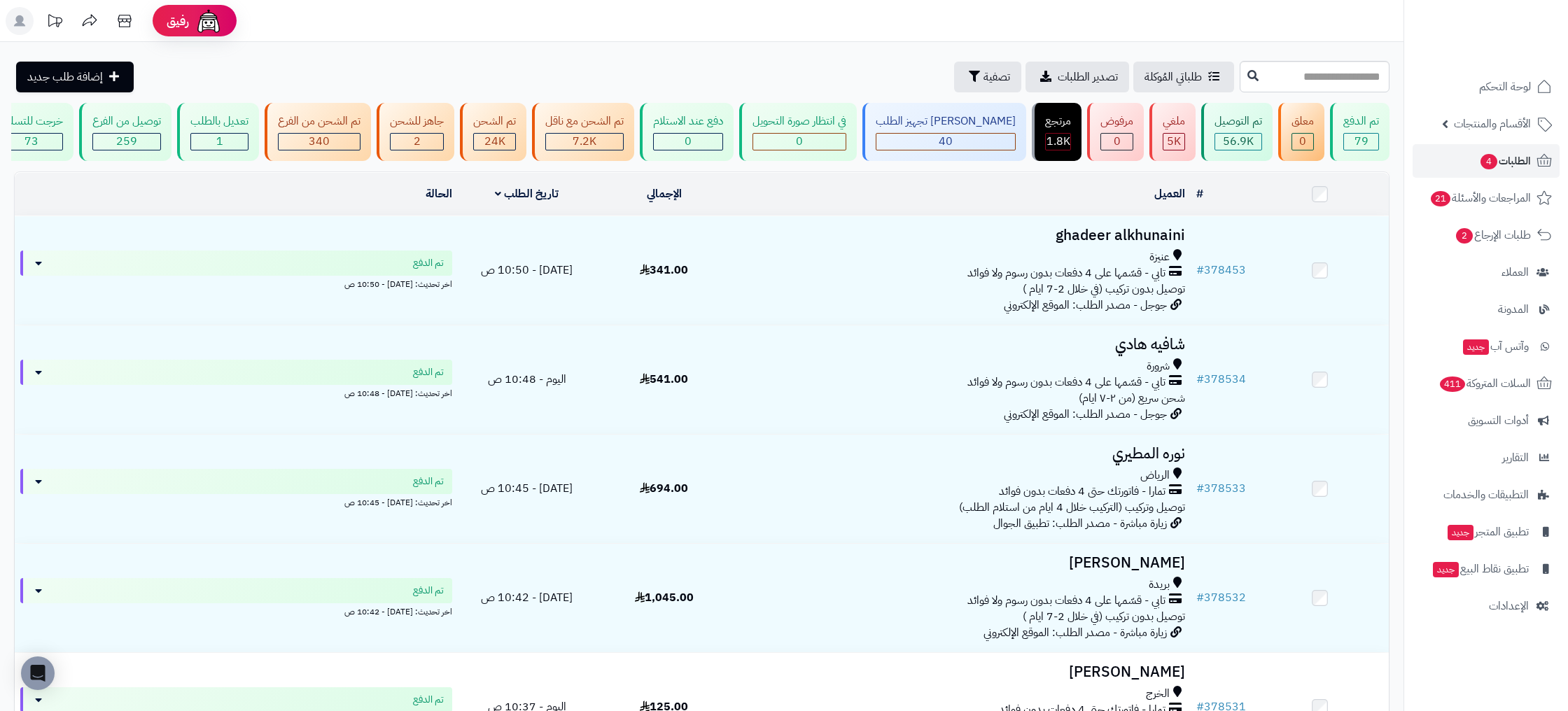
scroll to position [0, -178]
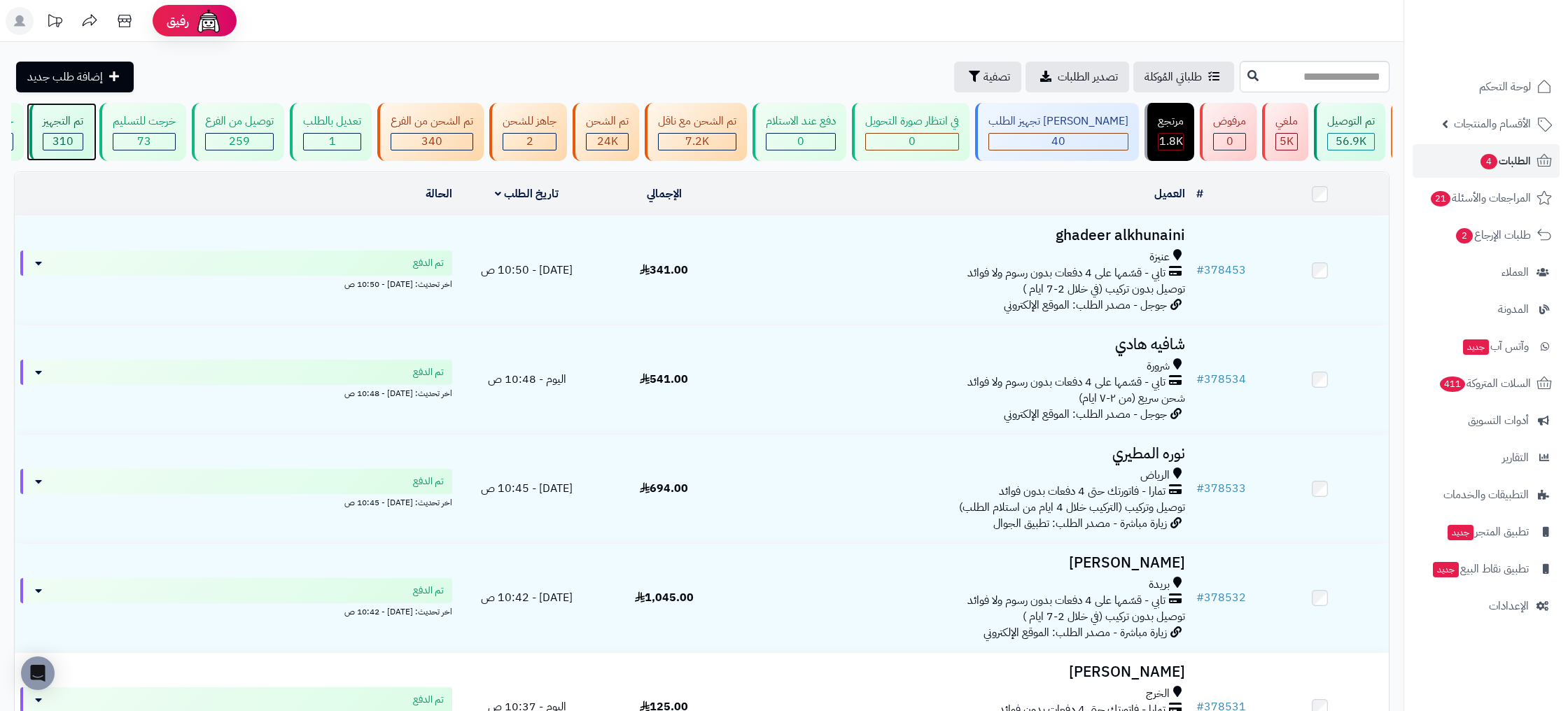
click at [73, 137] on span "310" at bounding box center [63, 141] width 21 height 17
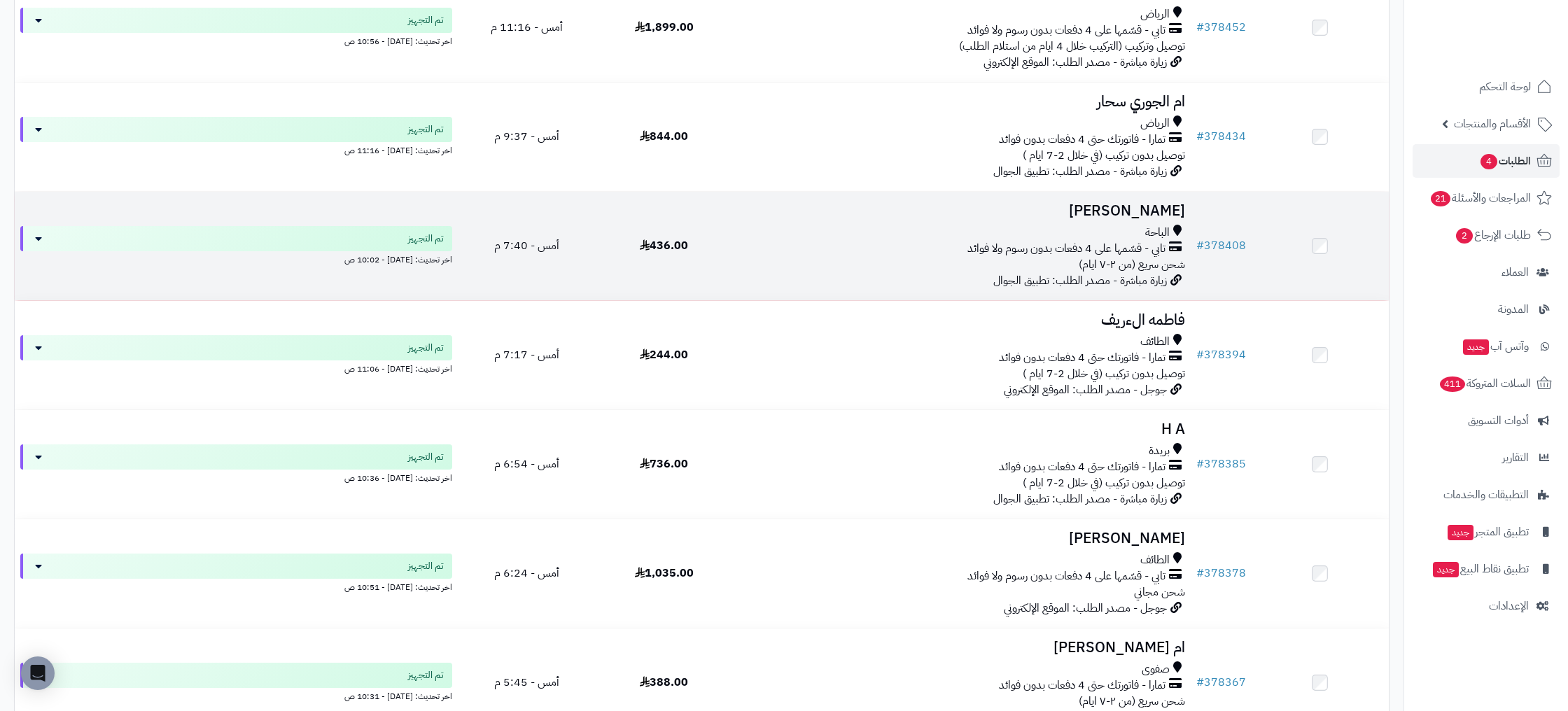
scroll to position [750, 0]
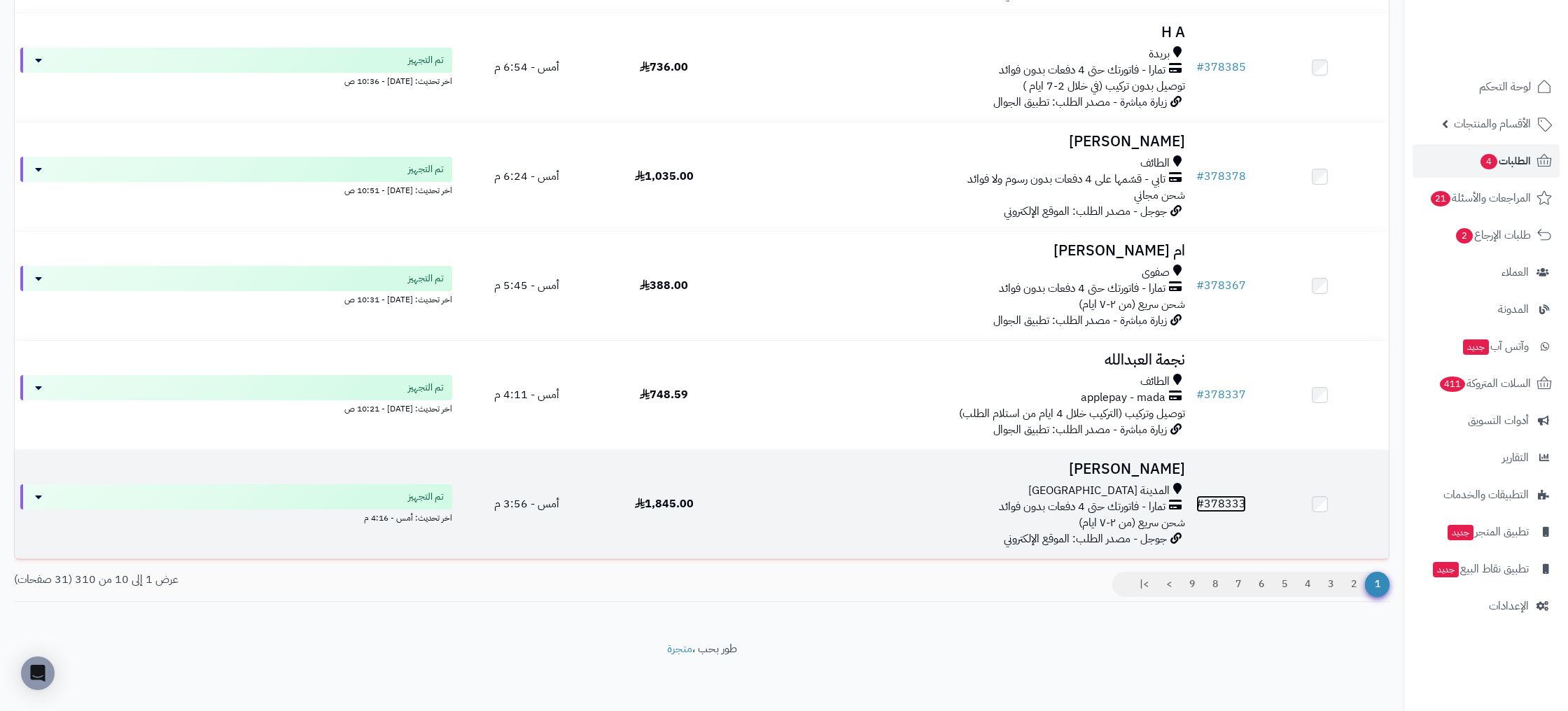
click at [1226, 506] on link "# 378333" at bounding box center [1221, 504] width 50 height 17
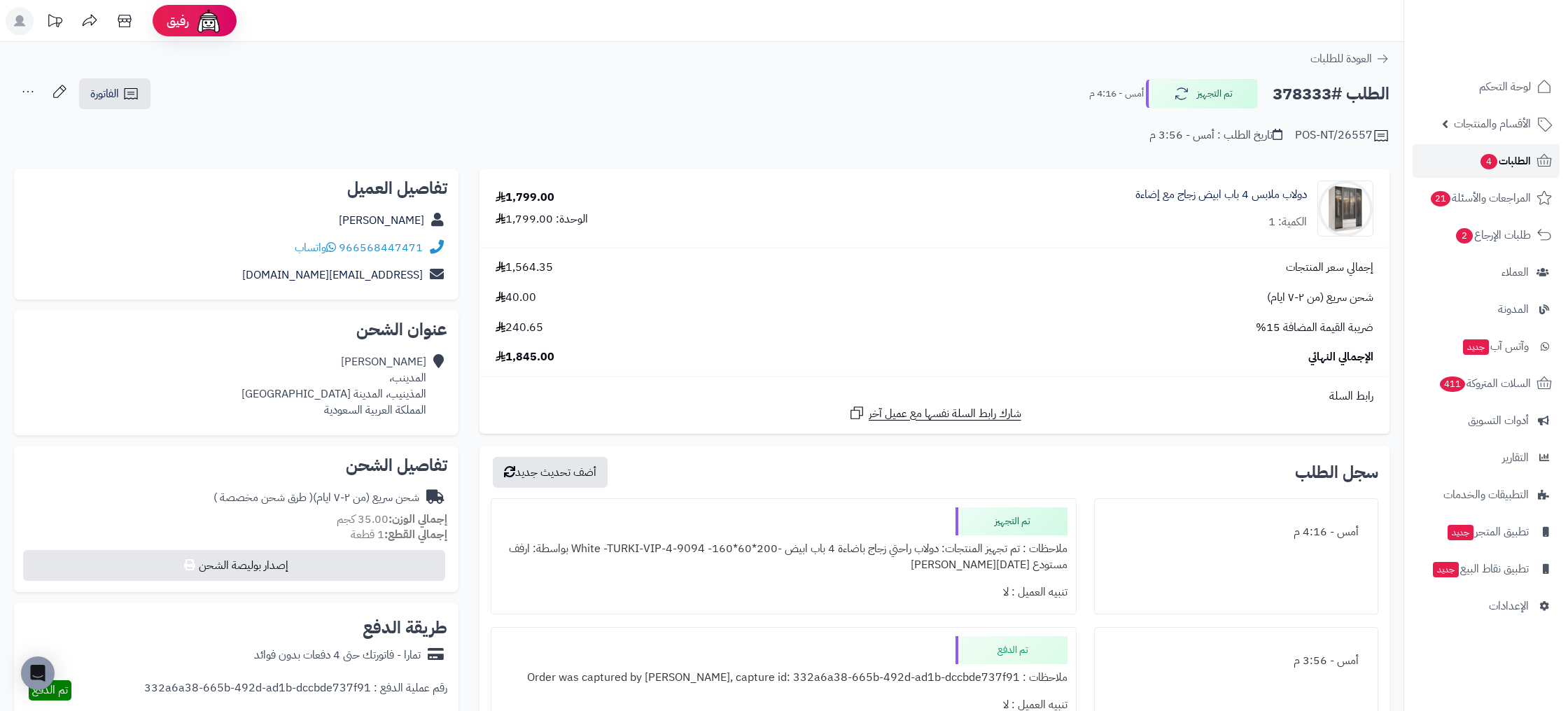
click at [1520, 168] on span "الطلبات 4" at bounding box center [1504, 161] width 51 height 20
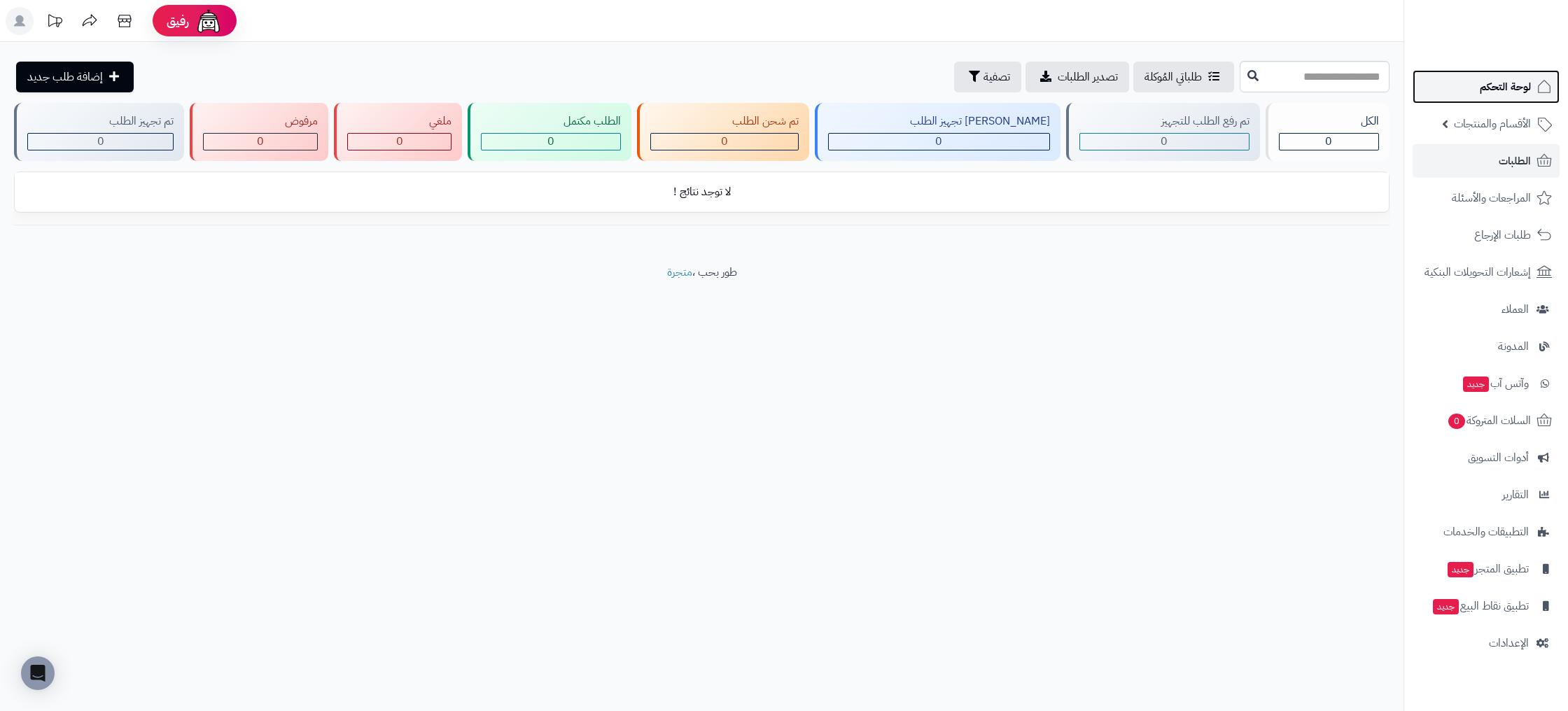
click span "لوحة التحكم"
